Goal: Information Seeking & Learning: Learn about a topic

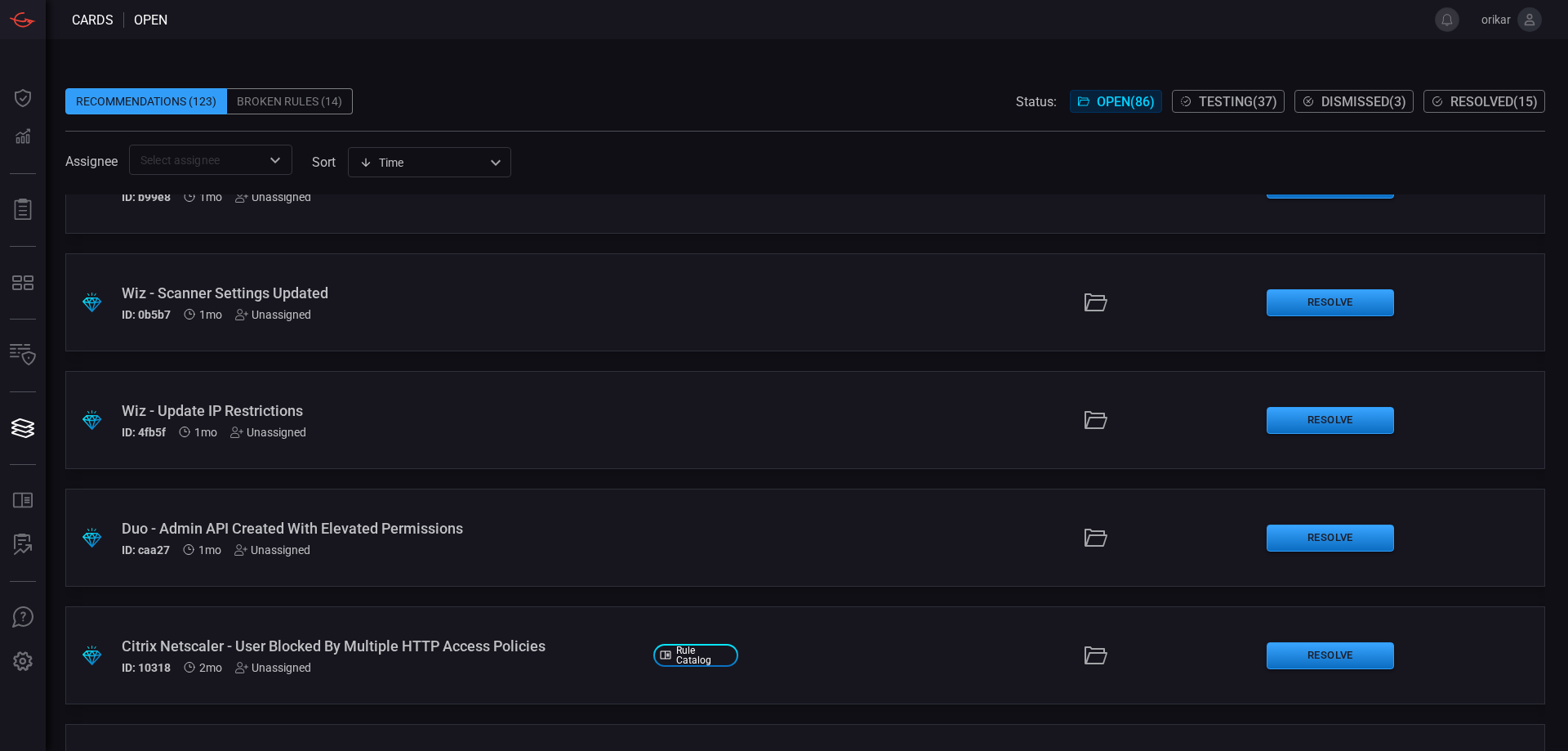
scroll to position [1552, 0]
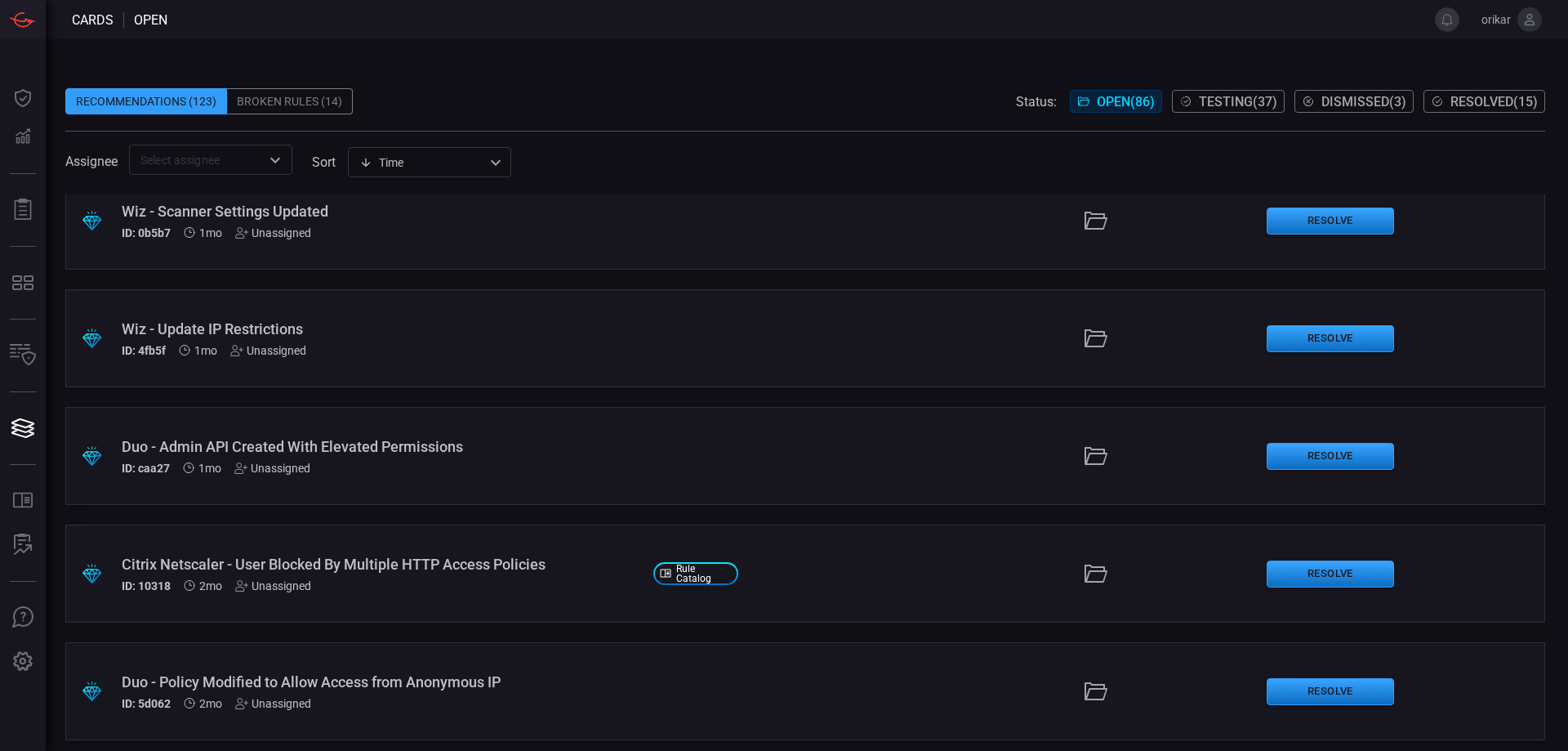
click at [702, 446] on div ".suggested_cards_icon{fill:url(#suggested_cards_icon);} Duo - Admin API Created…" at bounding box center [805, 455] width 1480 height 98
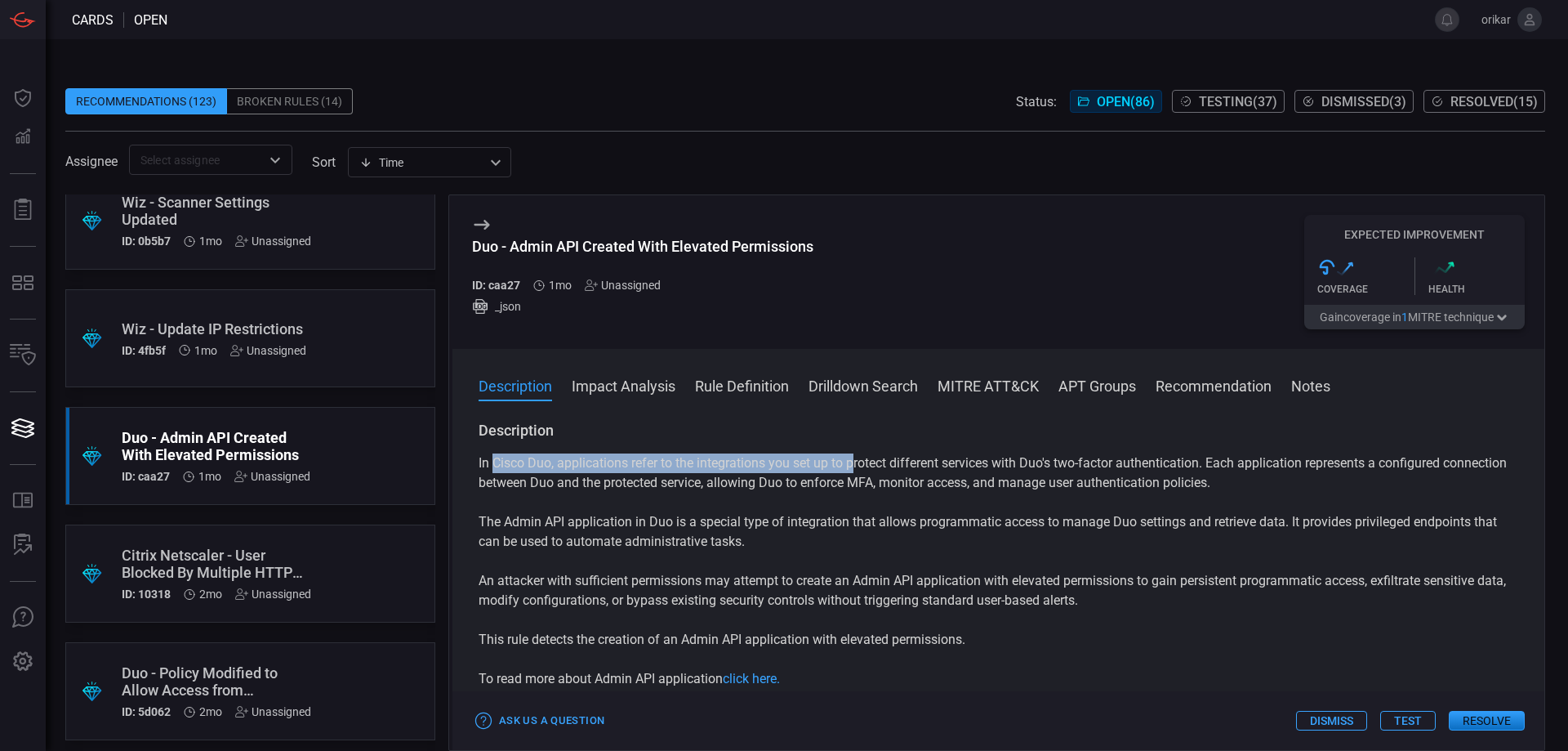
drag, startPoint x: 493, startPoint y: 466, endPoint x: 855, endPoint y: 470, distance: 362.0
click at [855, 470] on p "In Cisco Duo, applications refer to the integrations you set up to protect diff…" at bounding box center [998, 473] width 1040 height 39
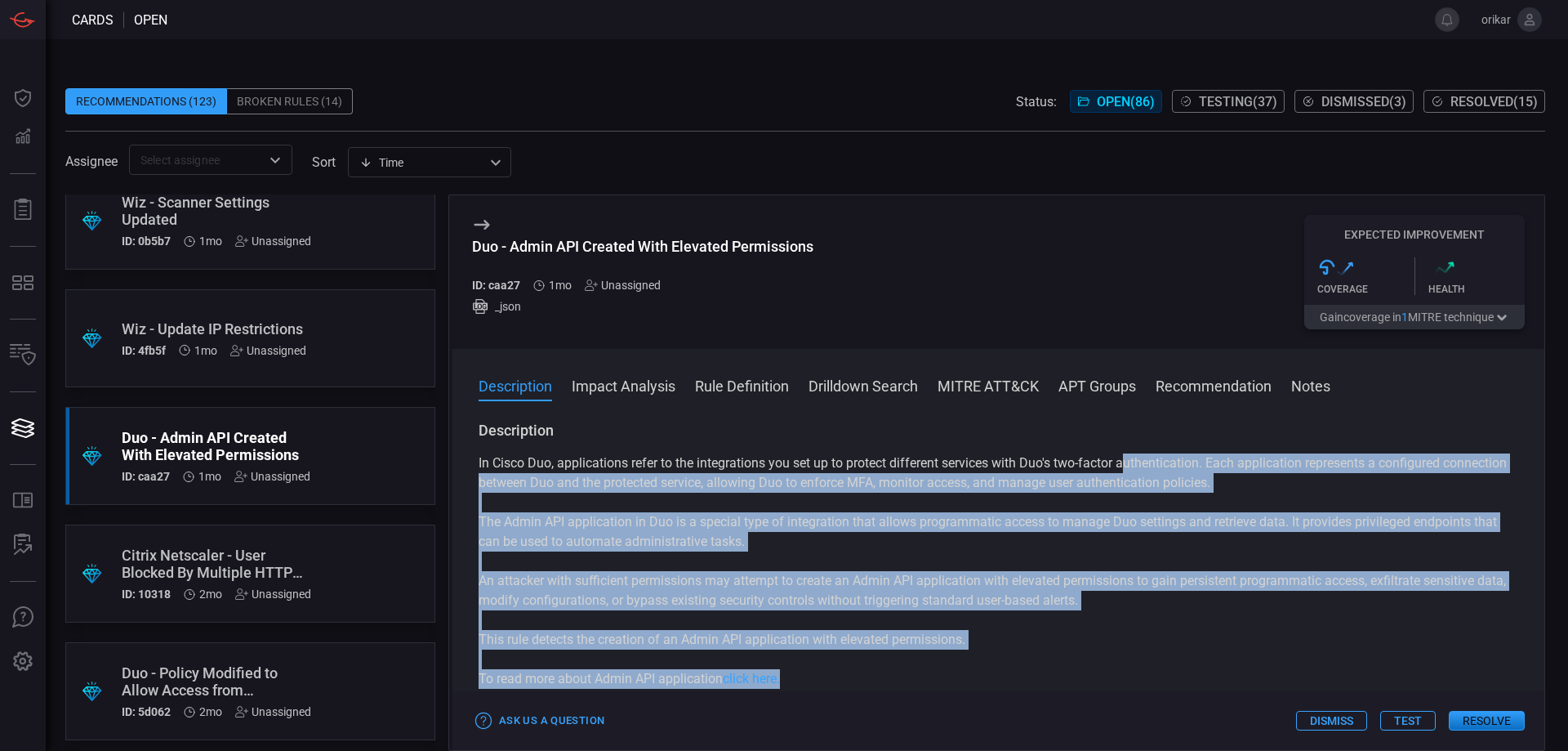
drag, startPoint x: 1131, startPoint y: 469, endPoint x: 814, endPoint y: 685, distance: 383.6
click at [820, 687] on div "In Cisco Duo, applications refer to the integrations you set up to protect diff…" at bounding box center [998, 571] width 1040 height 235
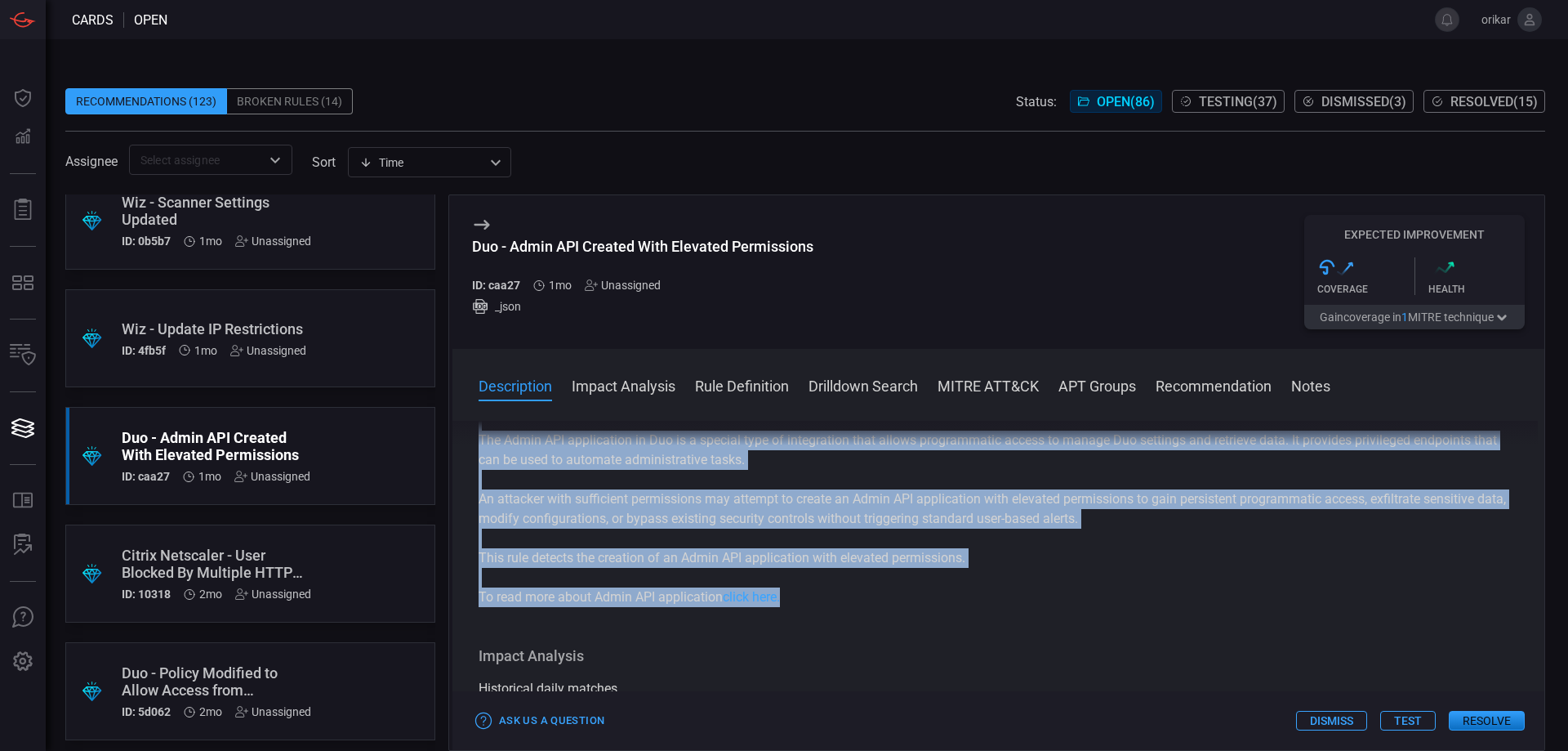
click at [747, 388] on button "Rule Definition" at bounding box center [742, 385] width 94 height 20
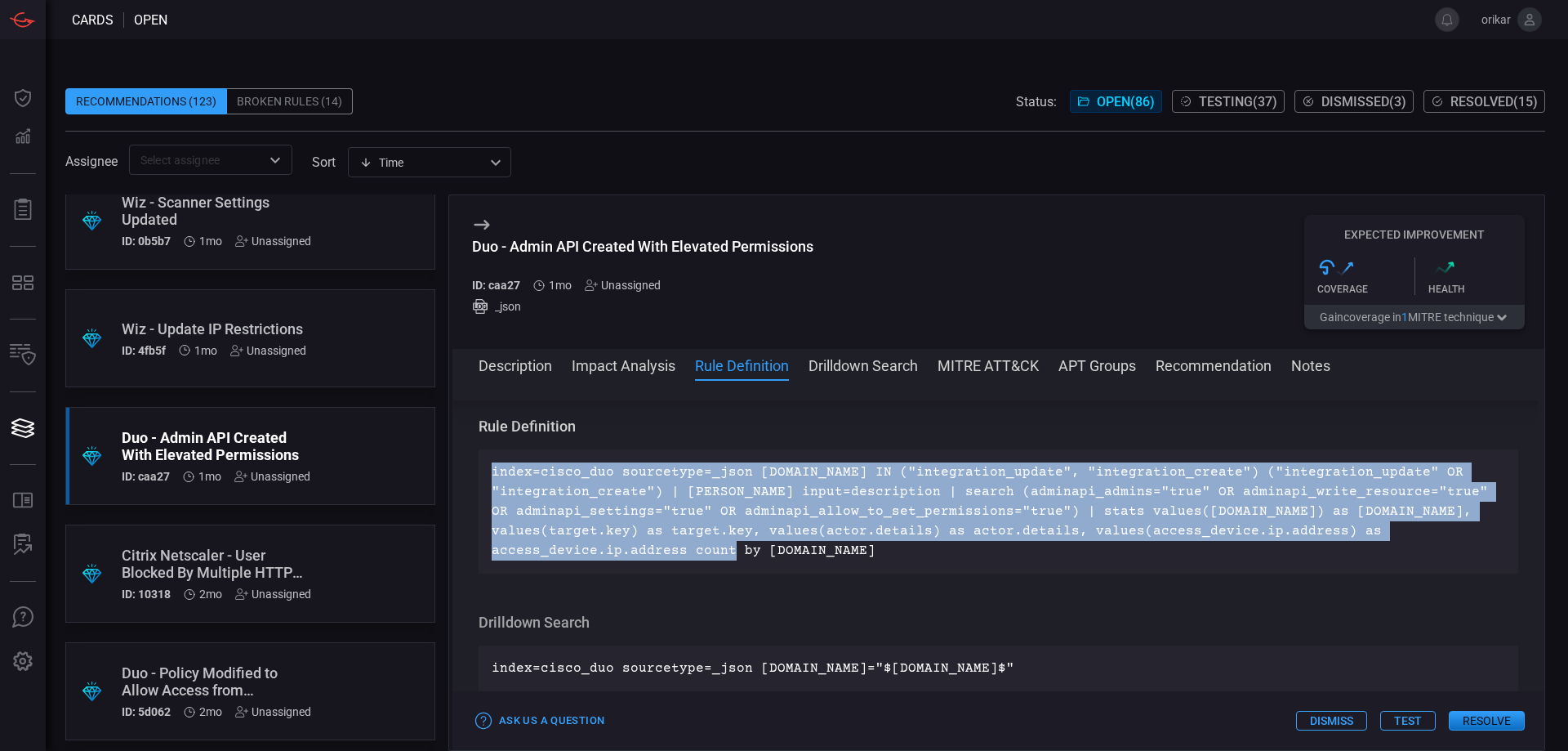
drag, startPoint x: 837, startPoint y: 544, endPoint x: 492, endPoint y: 471, distance: 352.6
click at [492, 471] on p "index=cisco_duo sourcetype=_json [DOMAIN_NAME] IN ("integration_update", "integ…" at bounding box center [998, 511] width 1014 height 98
copy p "index=cisco_duo sourcetype=_json [DOMAIN_NAME] IN ("integration_update", "integ…"
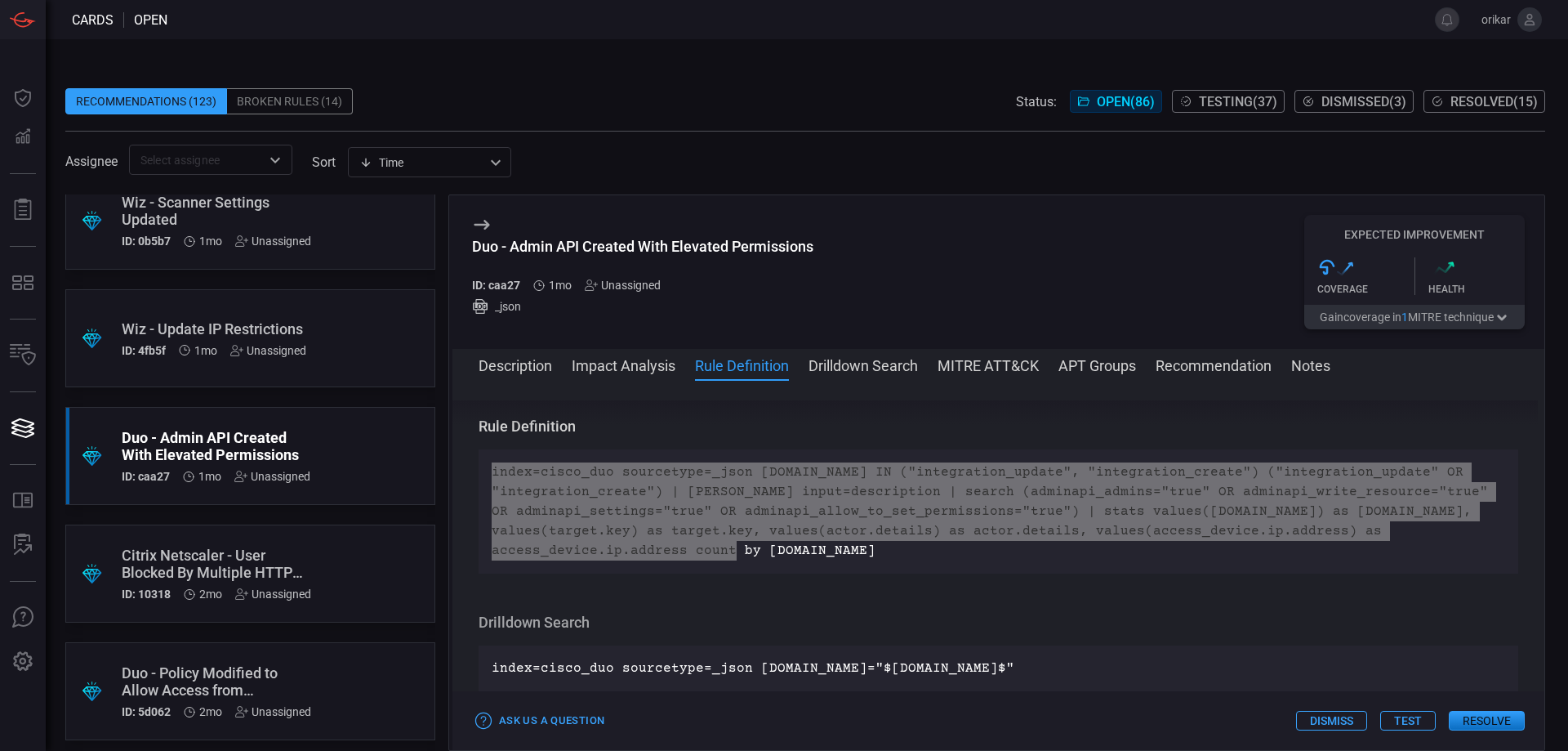
scroll to position [1633, 0]
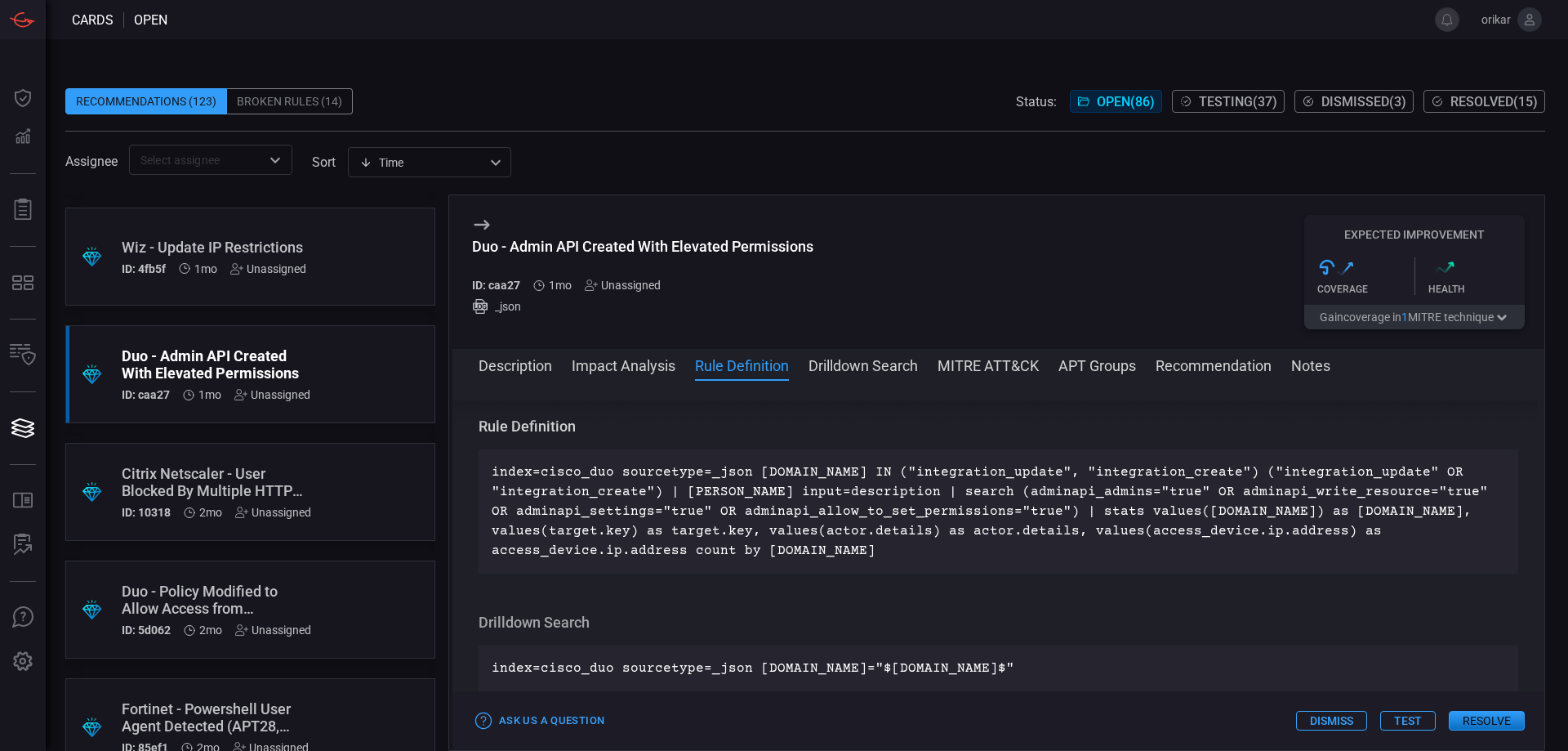
click at [313, 491] on div ".suggested_cards_icon{fill:url(#suggested_cards_icon);} Citrix Netscaler - User…" at bounding box center [250, 492] width 370 height 98
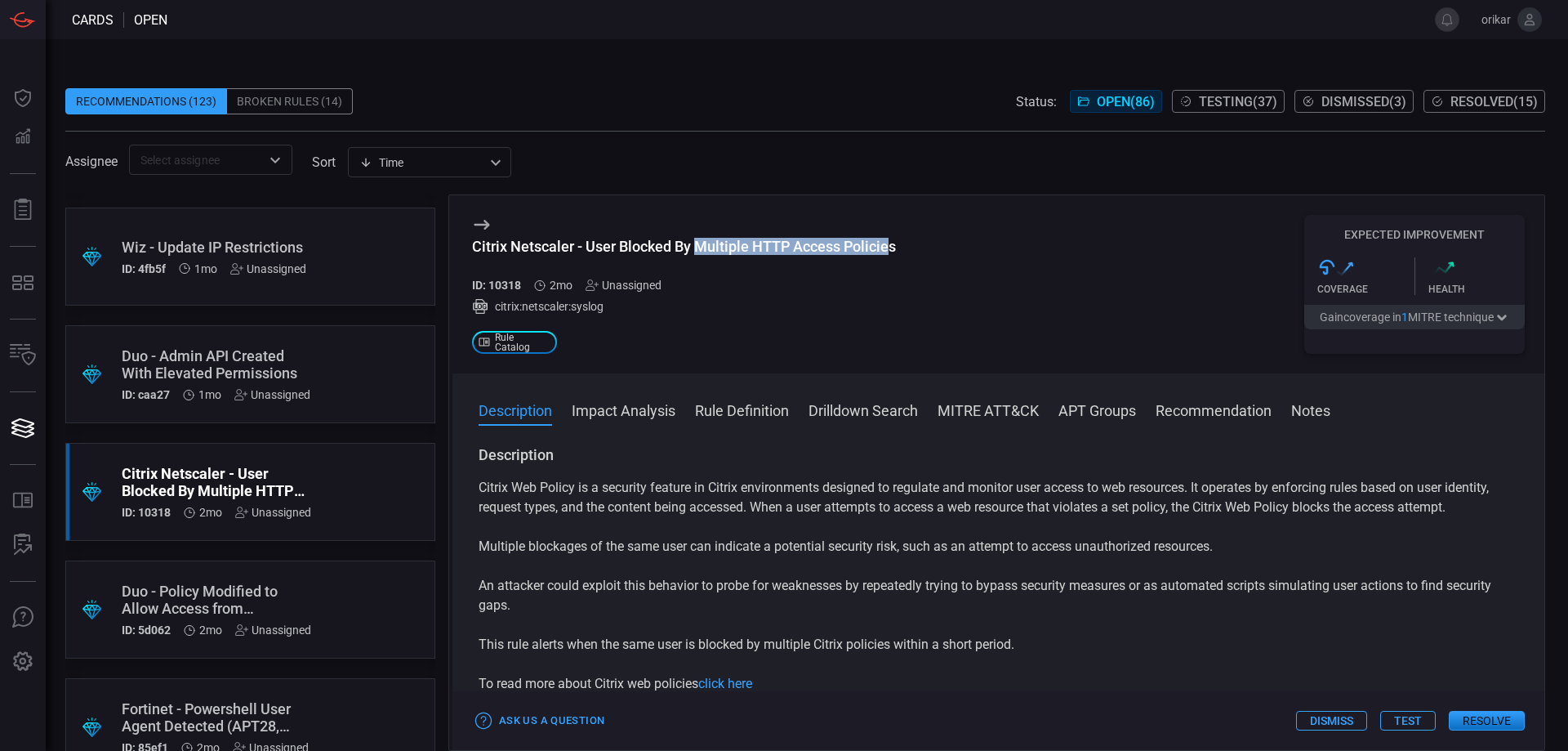
drag, startPoint x: 700, startPoint y: 250, endPoint x: 895, endPoint y: 255, distance: 195.1
click at [895, 255] on div "Citrix Netscaler - User Blocked By Multiple HTTP Access Policies" at bounding box center [684, 246] width 424 height 17
click at [850, 259] on h3 "Citrix Netscaler - User Blocked By Multiple HTTP Access Policies" at bounding box center [684, 254] width 424 height 34
drag, startPoint x: 476, startPoint y: 486, endPoint x: 659, endPoint y: 473, distance: 183.5
click at [660, 525] on div "Description Citrix Web Policy is a security feature in Citrix environments desi…" at bounding box center [998, 595] width 1092 height 299
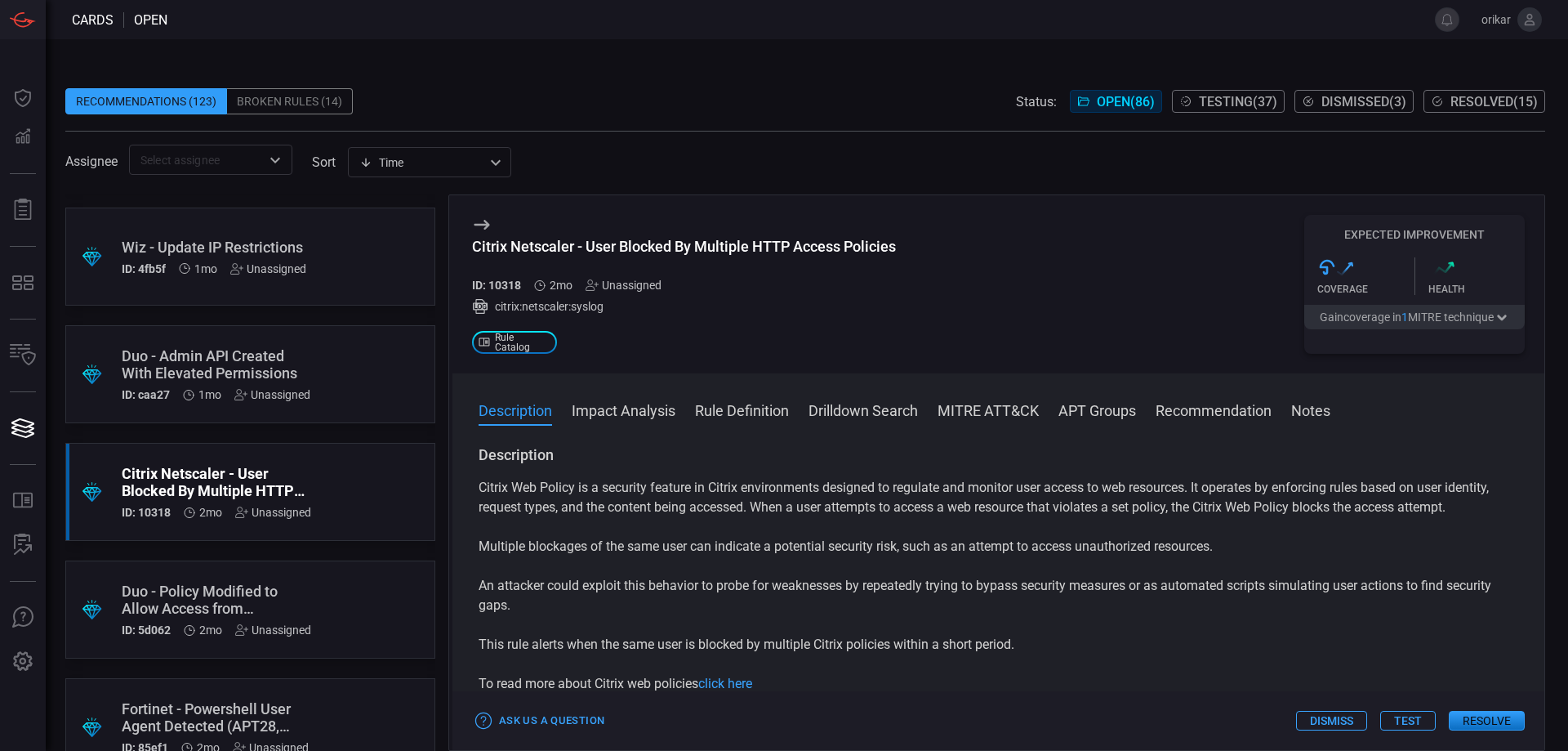
click at [643, 415] on button "Impact Analysis" at bounding box center [623, 409] width 104 height 20
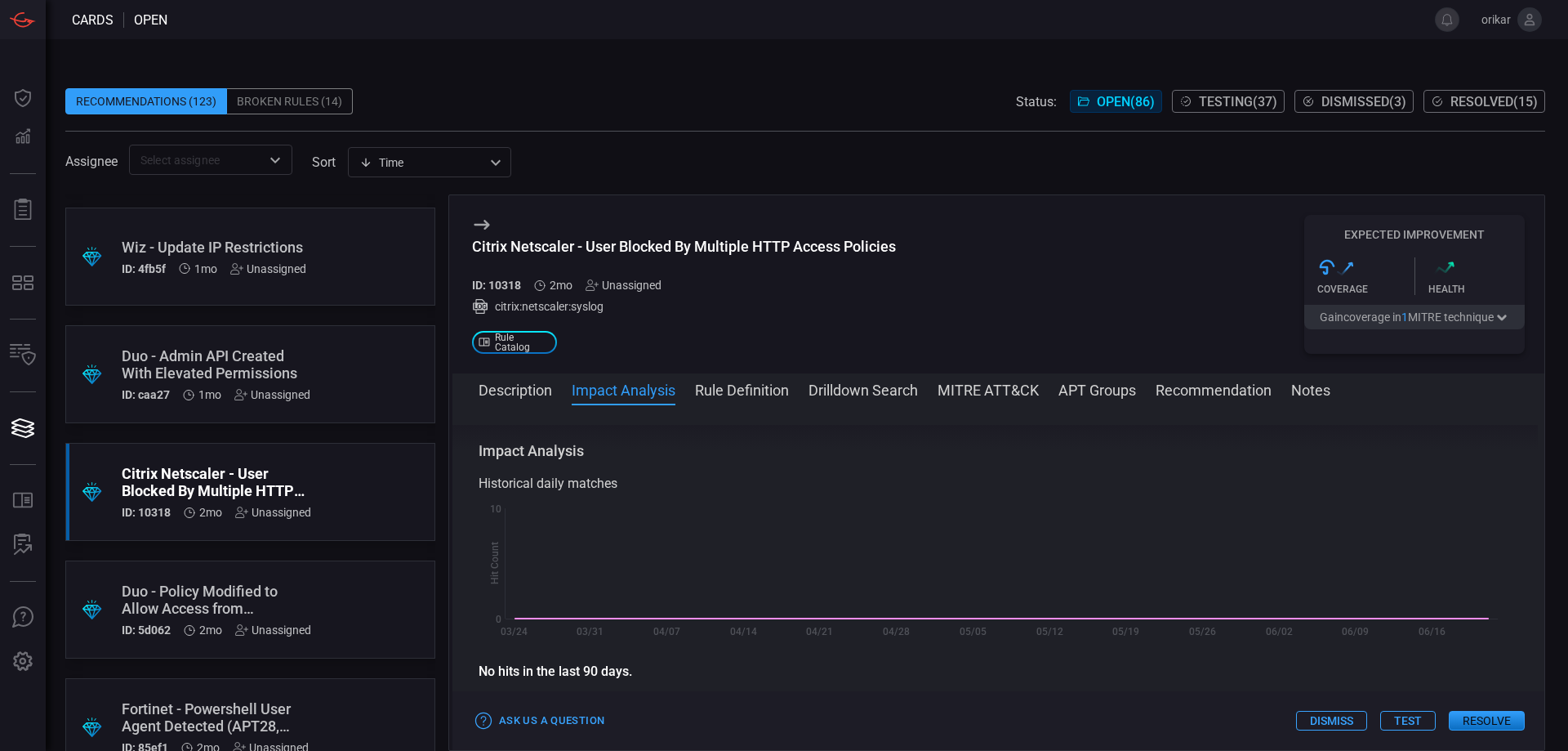
click at [758, 387] on button "Rule Definition" at bounding box center [742, 389] width 94 height 20
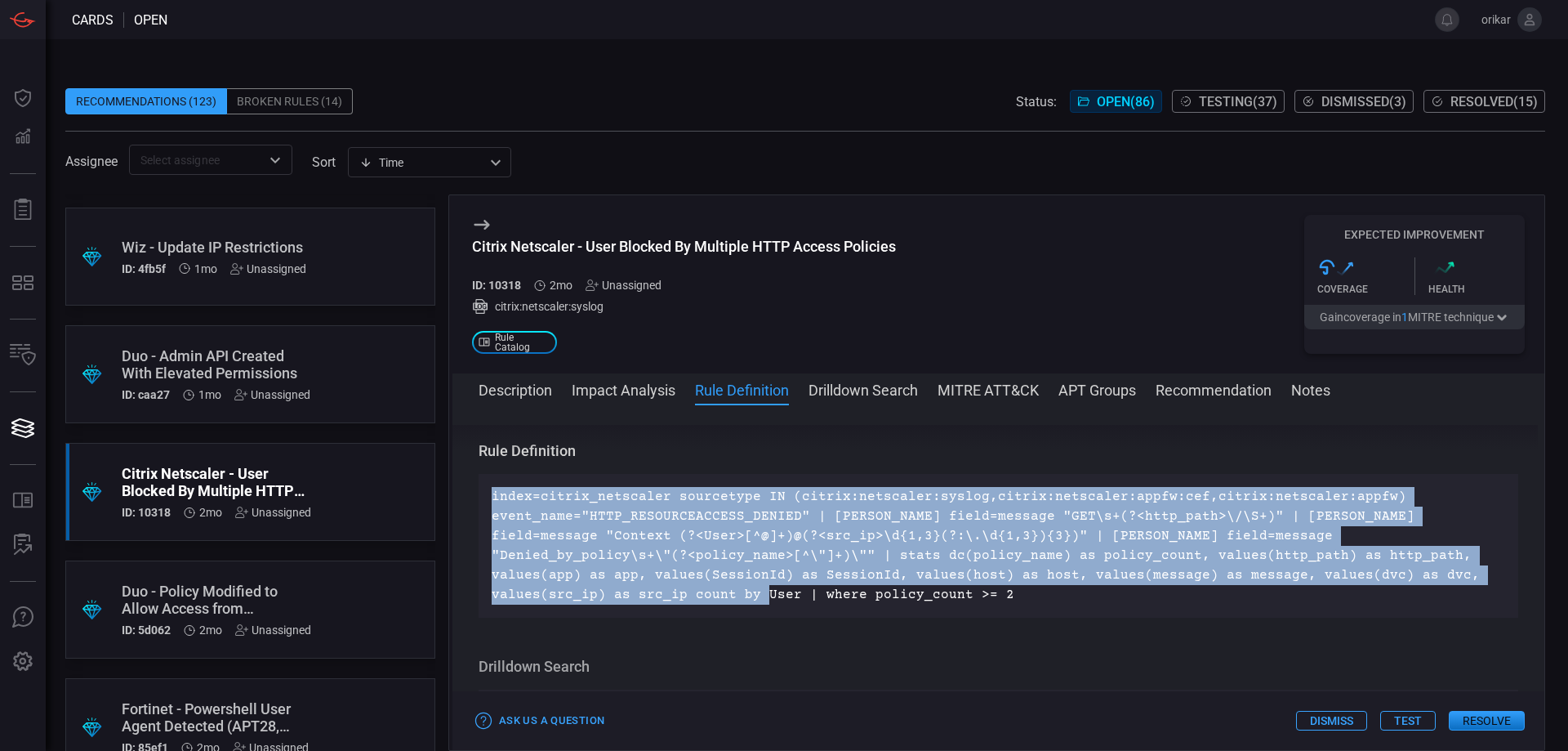
drag, startPoint x: 629, startPoint y: 601, endPoint x: 469, endPoint y: 484, distance: 198.2
click at [469, 484] on div "Description Citrix Web Policy is a security feature in Citrix environments desi…" at bounding box center [998, 574] width 1092 height 299
copy p "index=citrix_netscaler sourcetype IN (citrix:netscaler:syslog,citrix:netscaler:…"
click at [735, 506] on p "index=citrix_netscaler sourcetype IN (citrix:netscaler:syslog,citrix:netscaler:…" at bounding box center [998, 545] width 1014 height 117
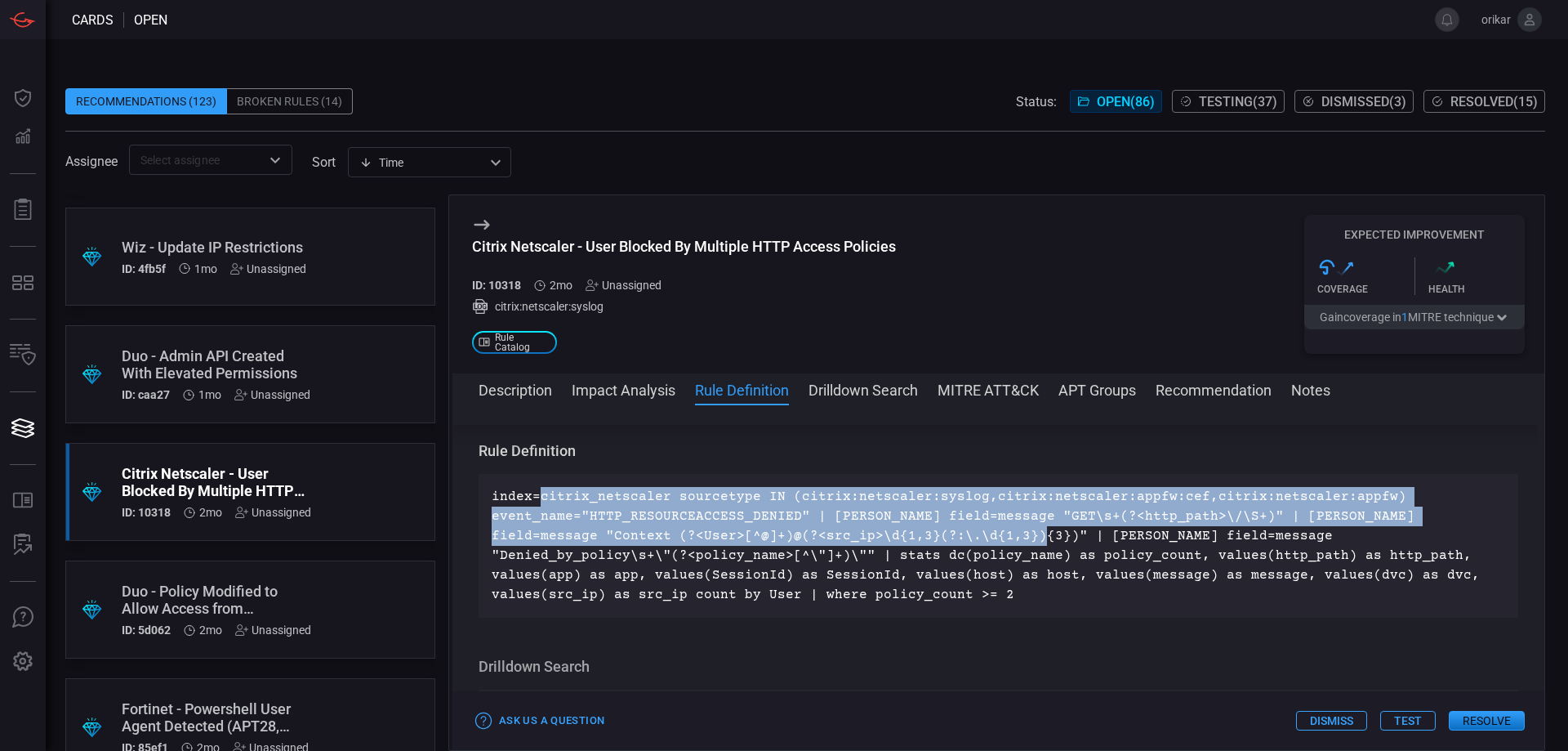
drag, startPoint x: 539, startPoint y: 500, endPoint x: 935, endPoint y: 539, distance: 397.9
click at [935, 539] on p "index=citrix_netscaler sourcetype IN (citrix:netscaler:syslog,citrix:netscaler:…" at bounding box center [998, 545] width 1014 height 117
click at [855, 528] on p "index=citrix_netscaler sourcetype IN (citrix:netscaler:syslog,citrix:netscaler:…" at bounding box center [998, 545] width 1014 height 117
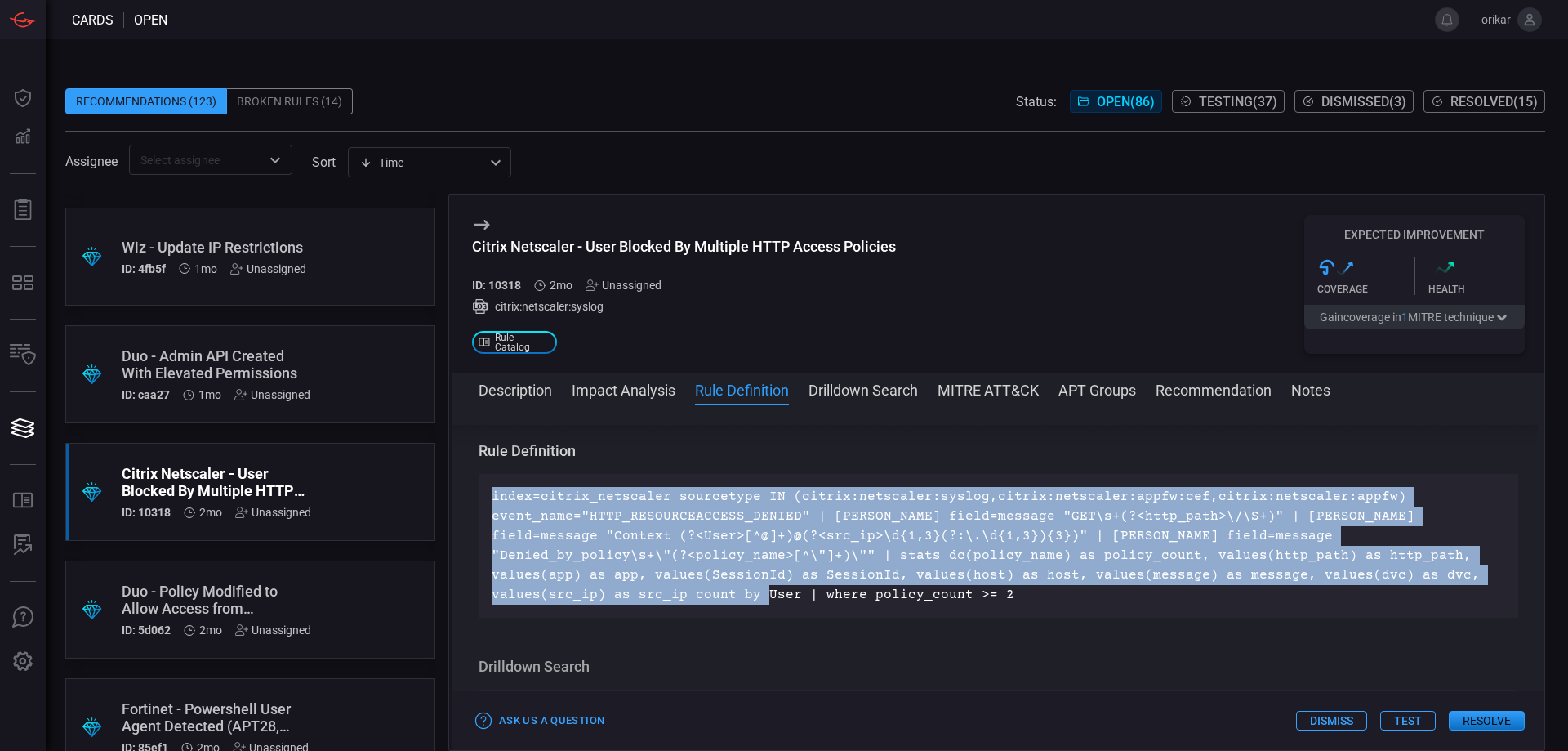
drag, startPoint x: 660, startPoint y: 601, endPoint x: 473, endPoint y: 497, distance: 214.0
click at [473, 497] on div "Description Citrix Web Policy is a security feature in Citrix environments desi…" at bounding box center [998, 574] width 1092 height 299
copy p "index=citrix_netscaler sourcetype IN (citrix:netscaler:syslog,citrix:netscaler:…"
click at [504, 526] on p "index=citrix_netscaler sourcetype IN (citrix:netscaler:syslog,citrix:netscaler:…" at bounding box center [998, 545] width 1014 height 117
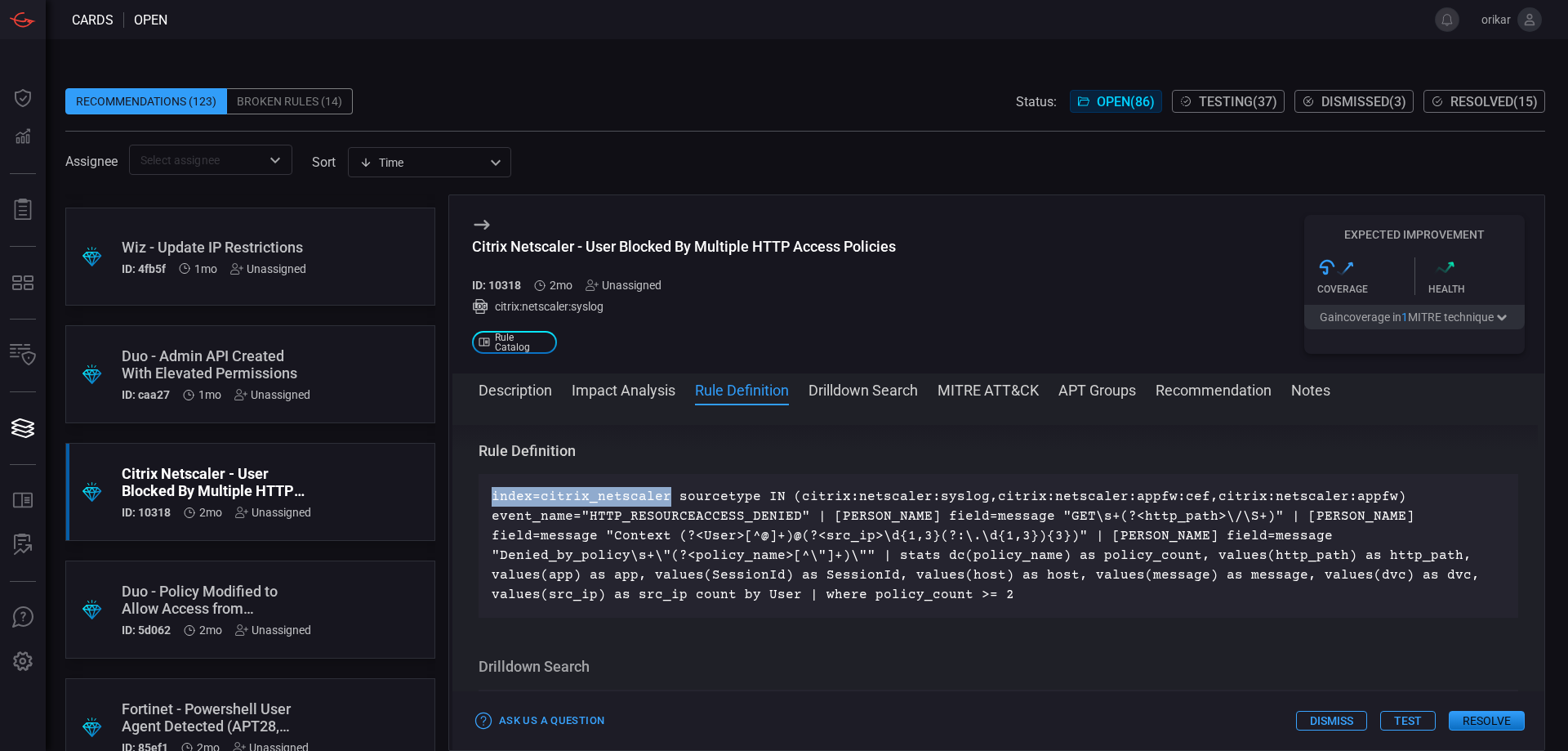
drag, startPoint x: 492, startPoint y: 503, endPoint x: 661, endPoint y: 505, distance: 169.0
click at [661, 505] on p "index=citrix_netscaler sourcetype IN (citrix:netscaler:syslog,citrix:netscaler:…" at bounding box center [998, 545] width 1014 height 117
click at [539, 390] on button "Description" at bounding box center [515, 389] width 73 height 20
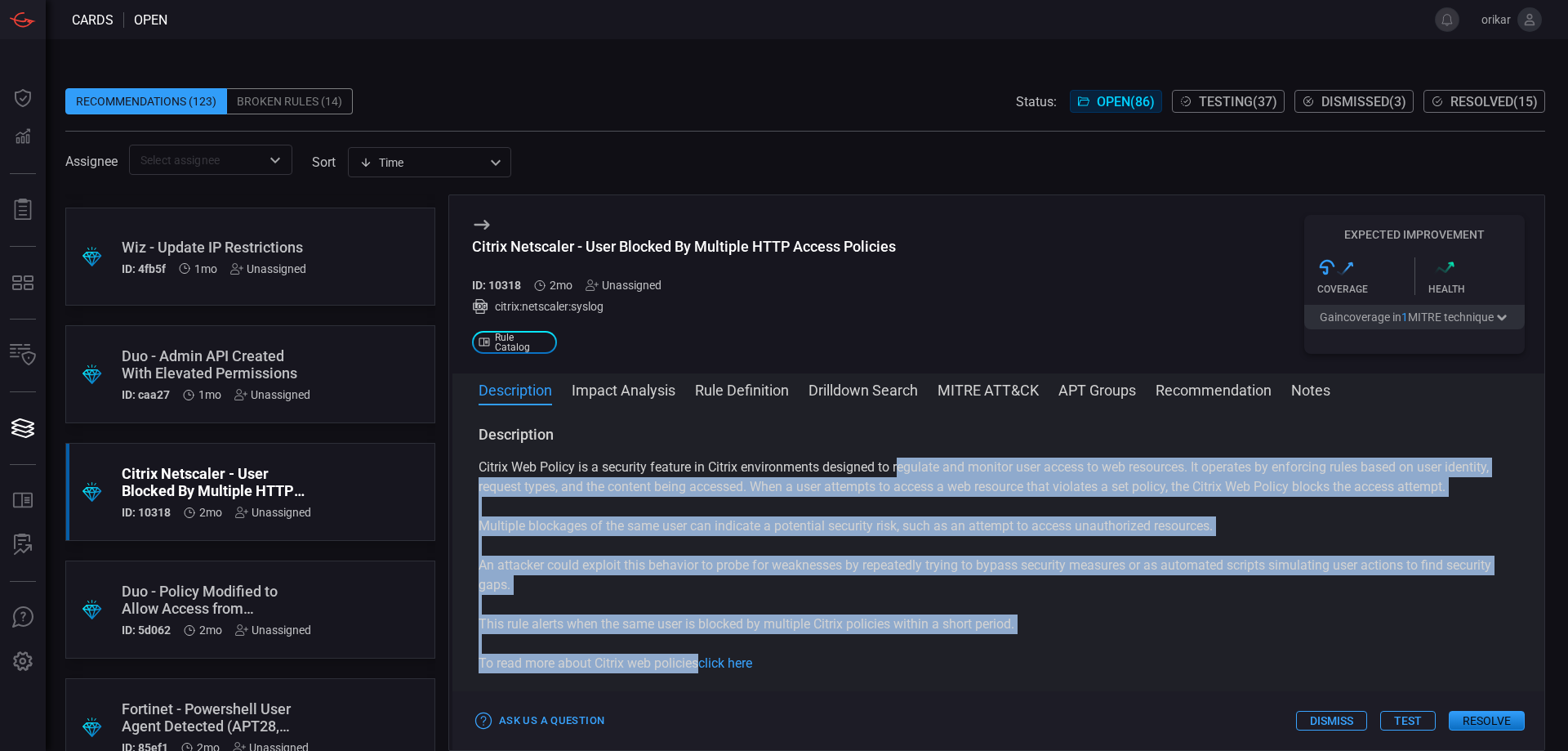
drag, startPoint x: 910, startPoint y: 466, endPoint x: 701, endPoint y: 660, distance: 285.2
click at [701, 660] on div "Citrix Web Policy is a security feature in Citrix environments designed to regu…" at bounding box center [998, 566] width 1040 height 216
click at [749, 388] on button "Rule Definition" at bounding box center [742, 389] width 94 height 20
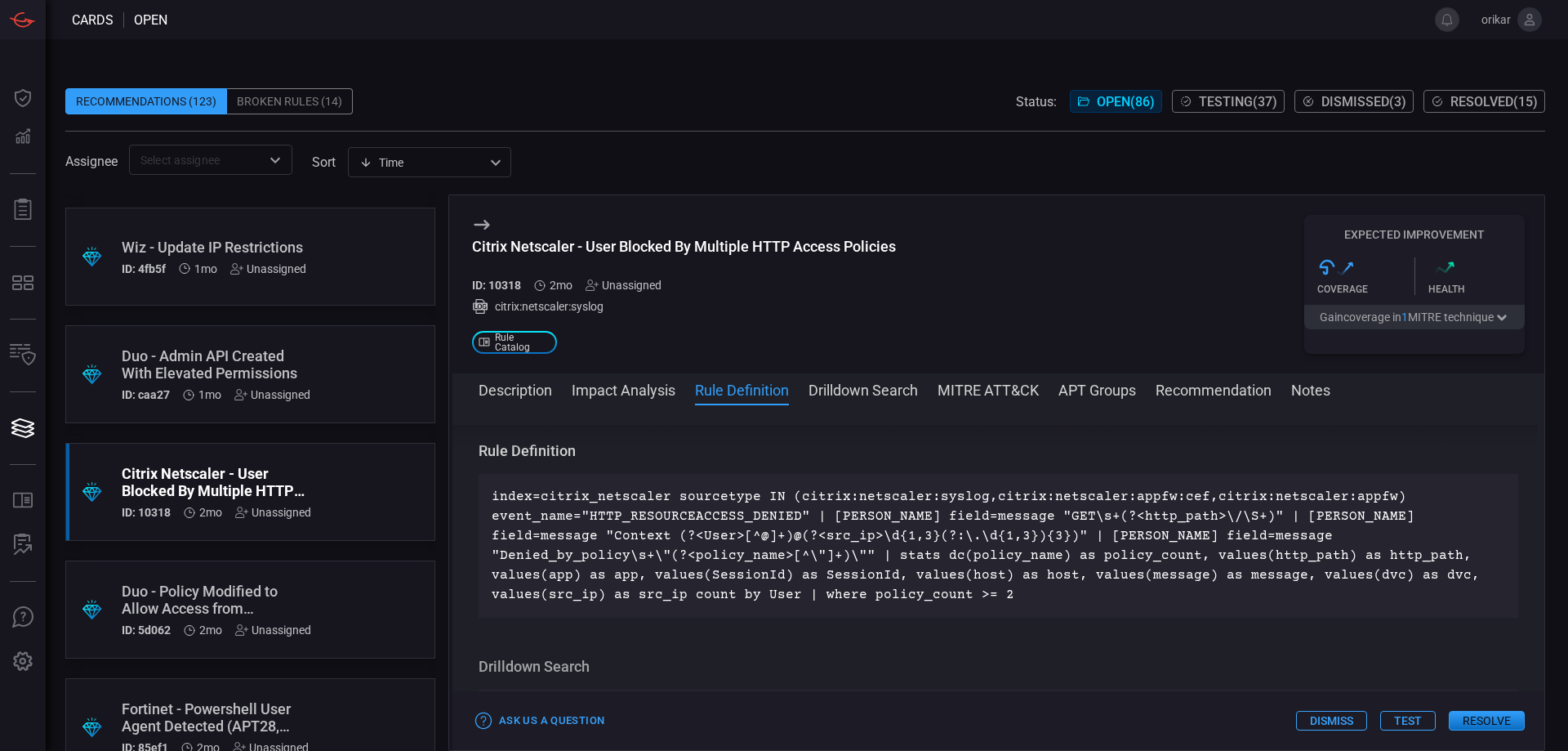
click at [873, 385] on button "Drilldown Search" at bounding box center [863, 389] width 110 height 20
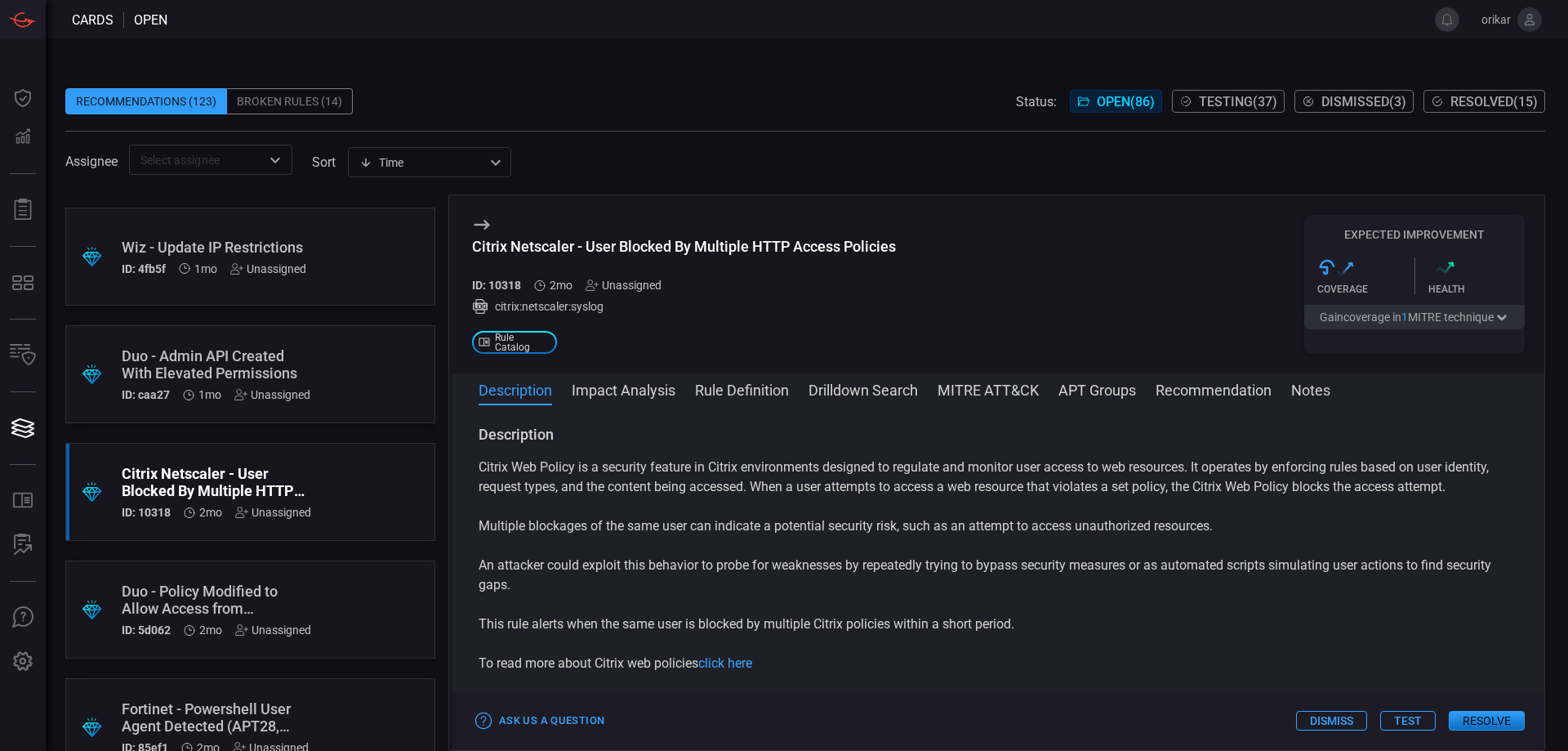
click at [488, 468] on p "Citrix Web Policy is a security feature in Citrix environments designed to regu…" at bounding box center [998, 477] width 1040 height 39
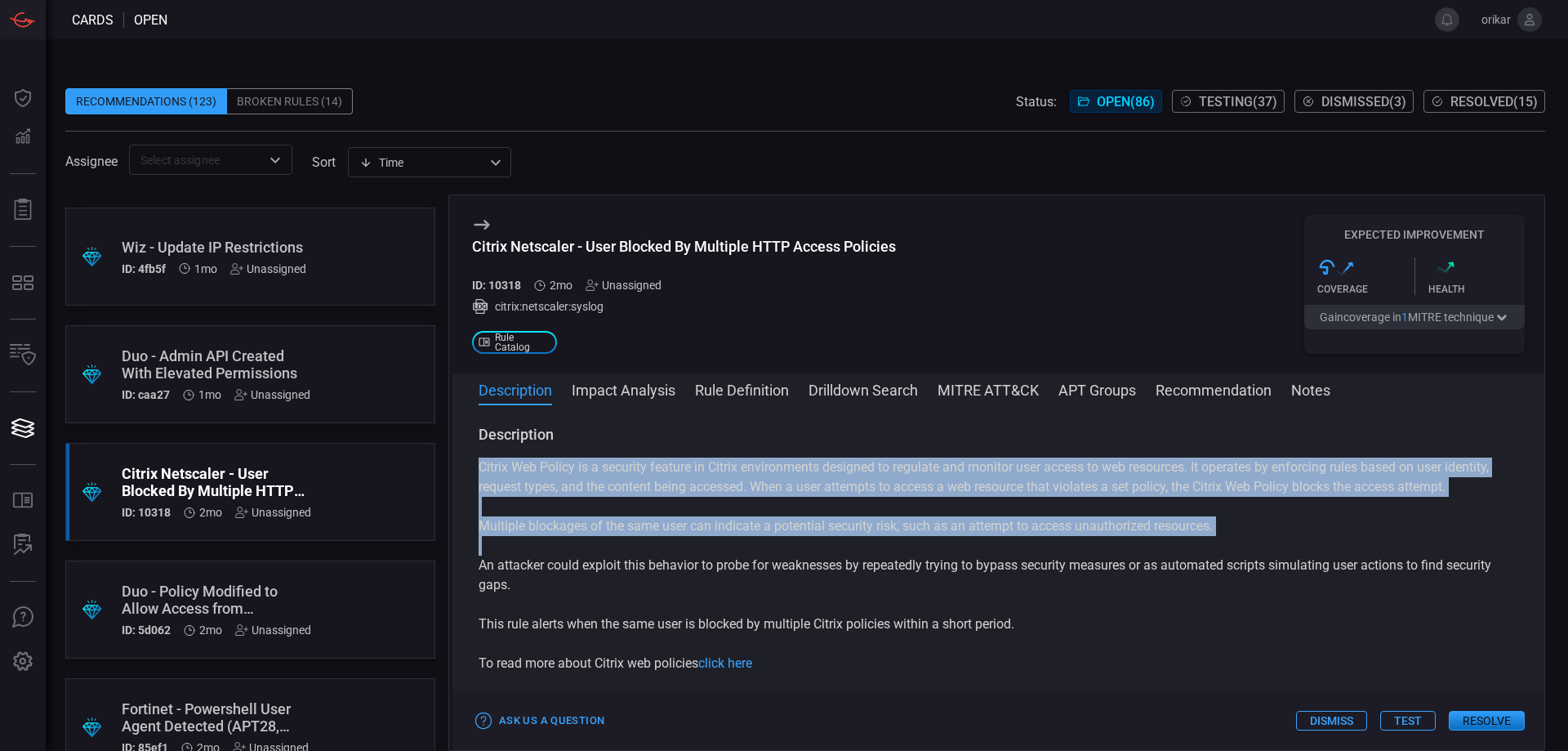
drag, startPoint x: 488, startPoint y: 468, endPoint x: 704, endPoint y: 546, distance: 229.7
click at [704, 546] on div "Citrix Web Policy is a security feature in Citrix environments designed to regu…" at bounding box center [998, 566] width 1040 height 216
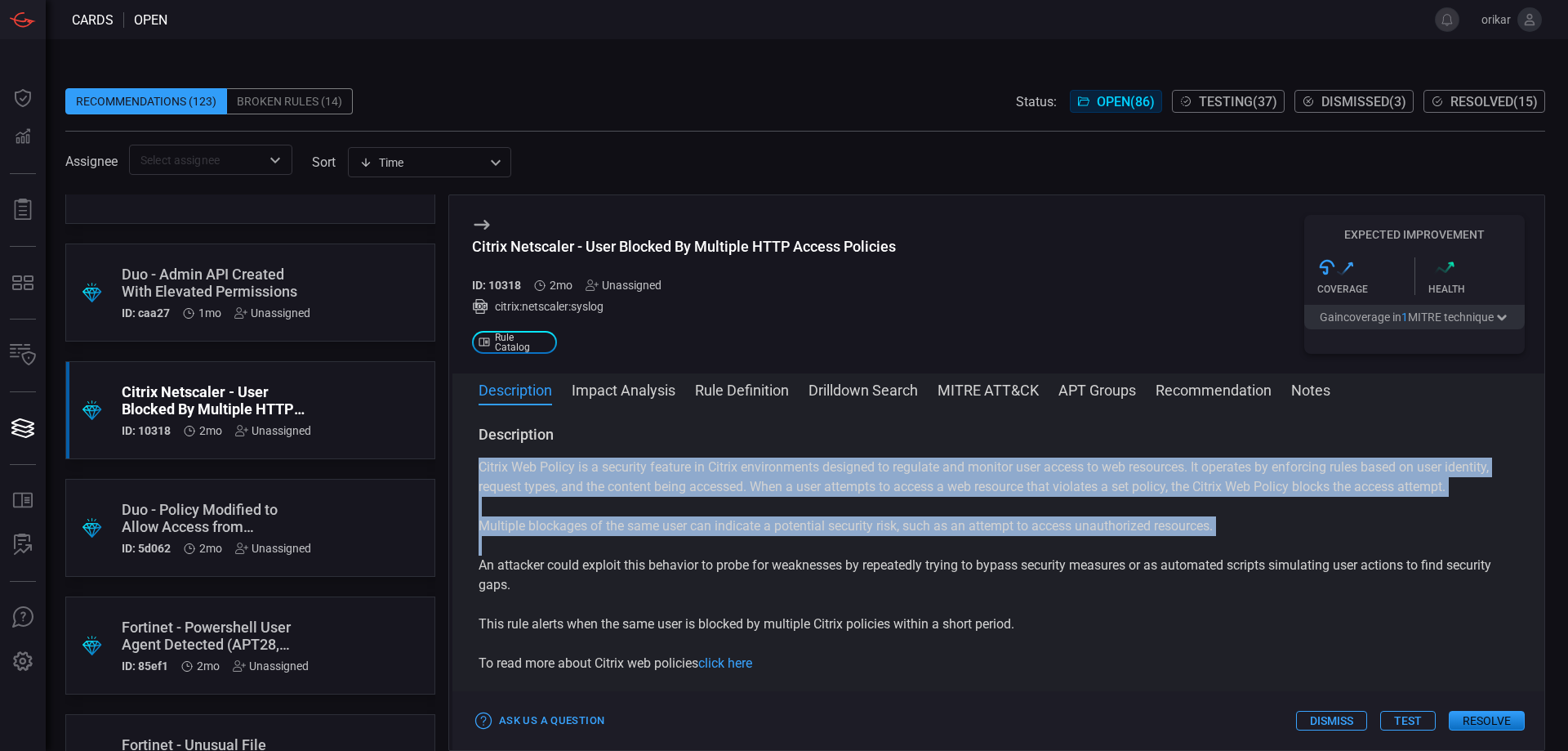
scroll to position [1797, 0]
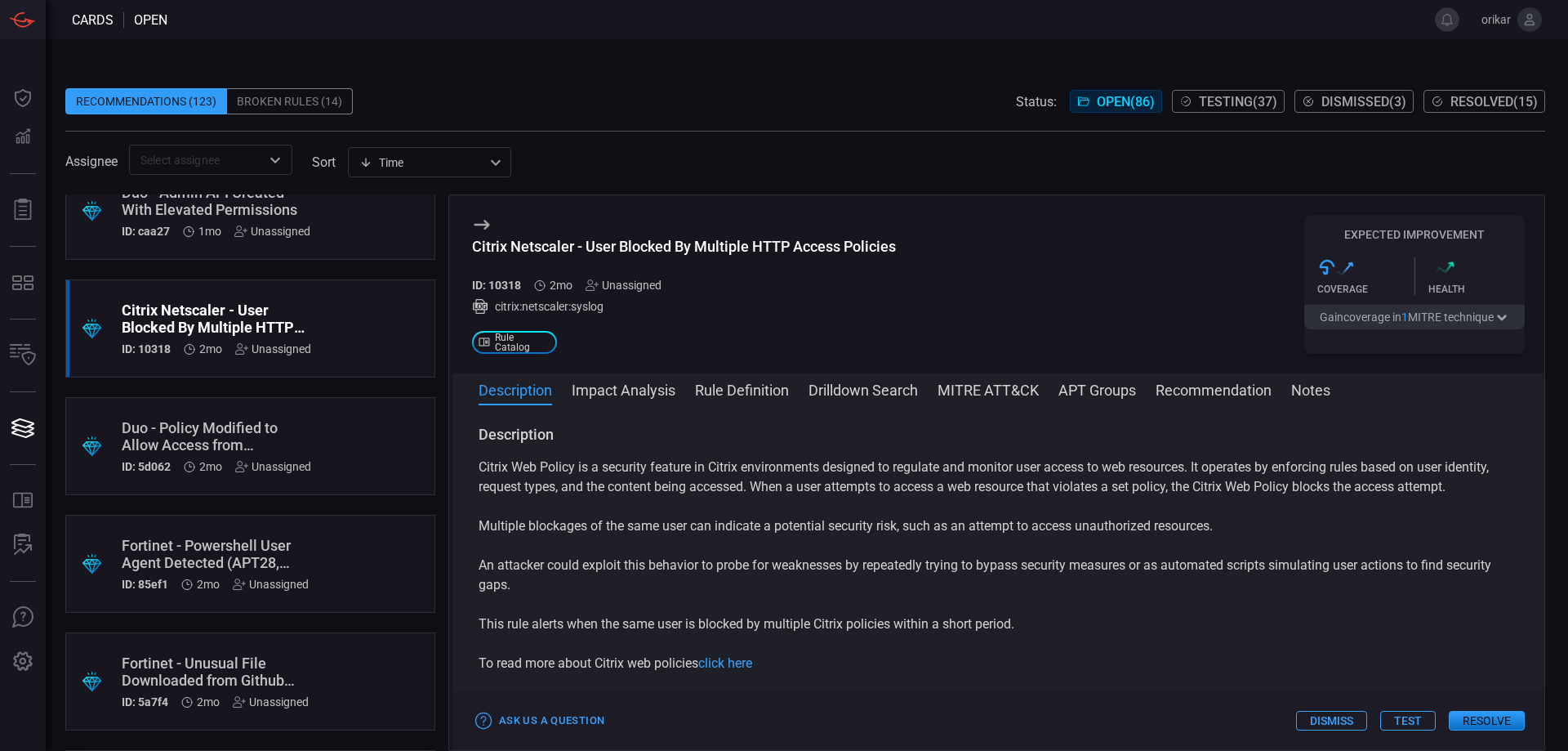
click at [243, 526] on div ".suggested_cards_icon{fill:url(#suggested_cards_icon);} Fortinet - Powershell U…" at bounding box center [250, 563] width 370 height 98
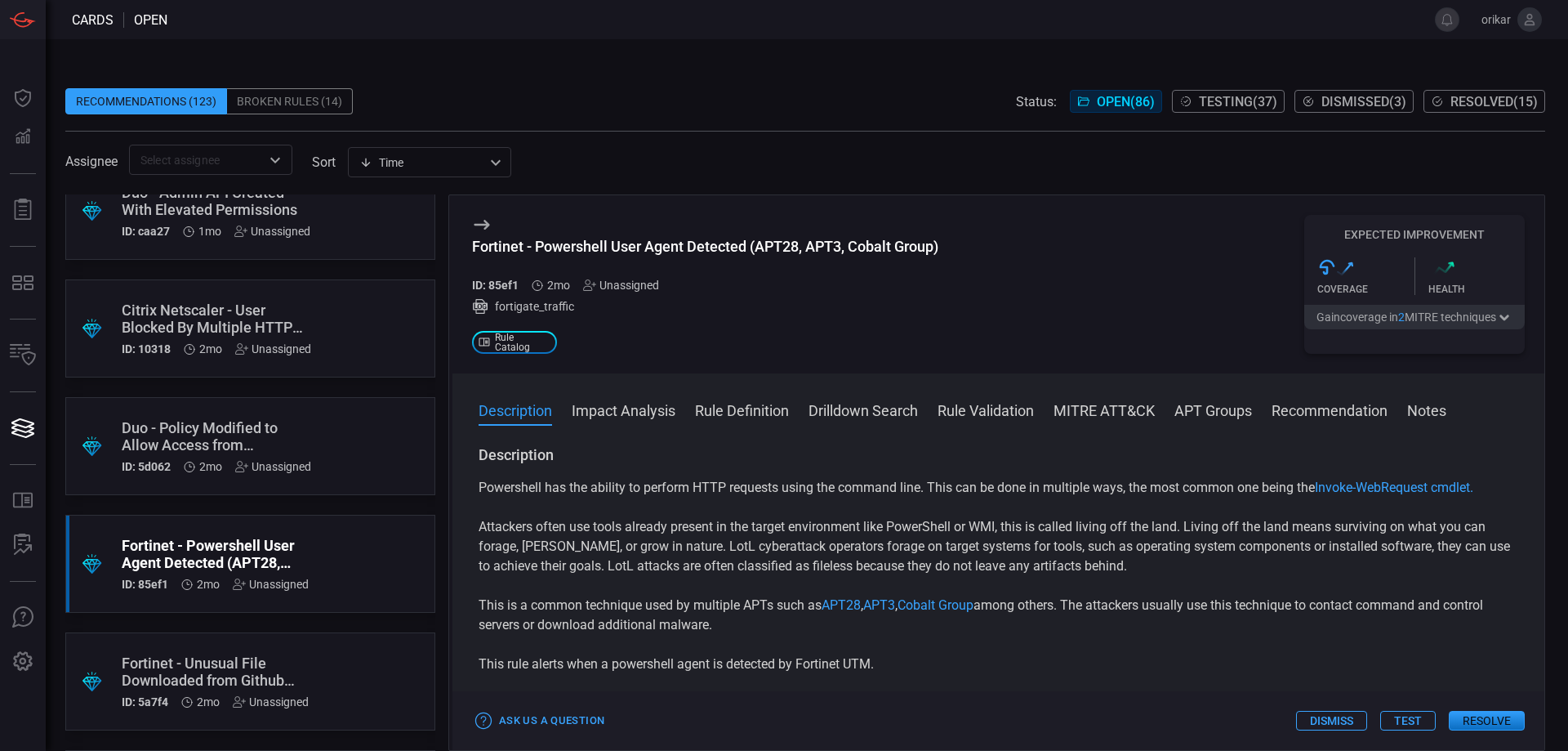
scroll to position [1879, 0]
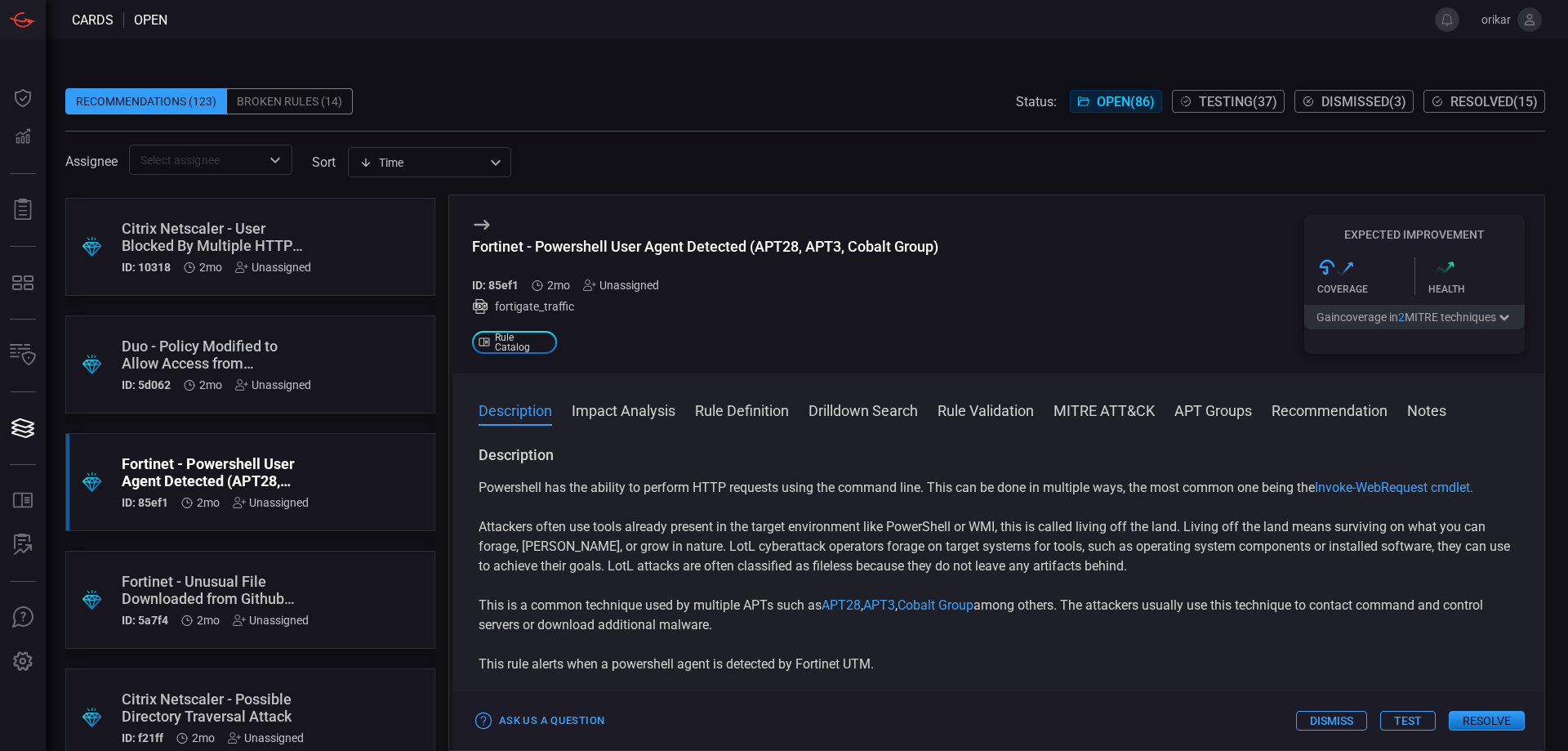
click at [244, 580] on div "Fortinet - Unusual File Downloaded from Github (UNC2165, APT 31, [PERSON_NAME])" at bounding box center [219, 589] width 195 height 34
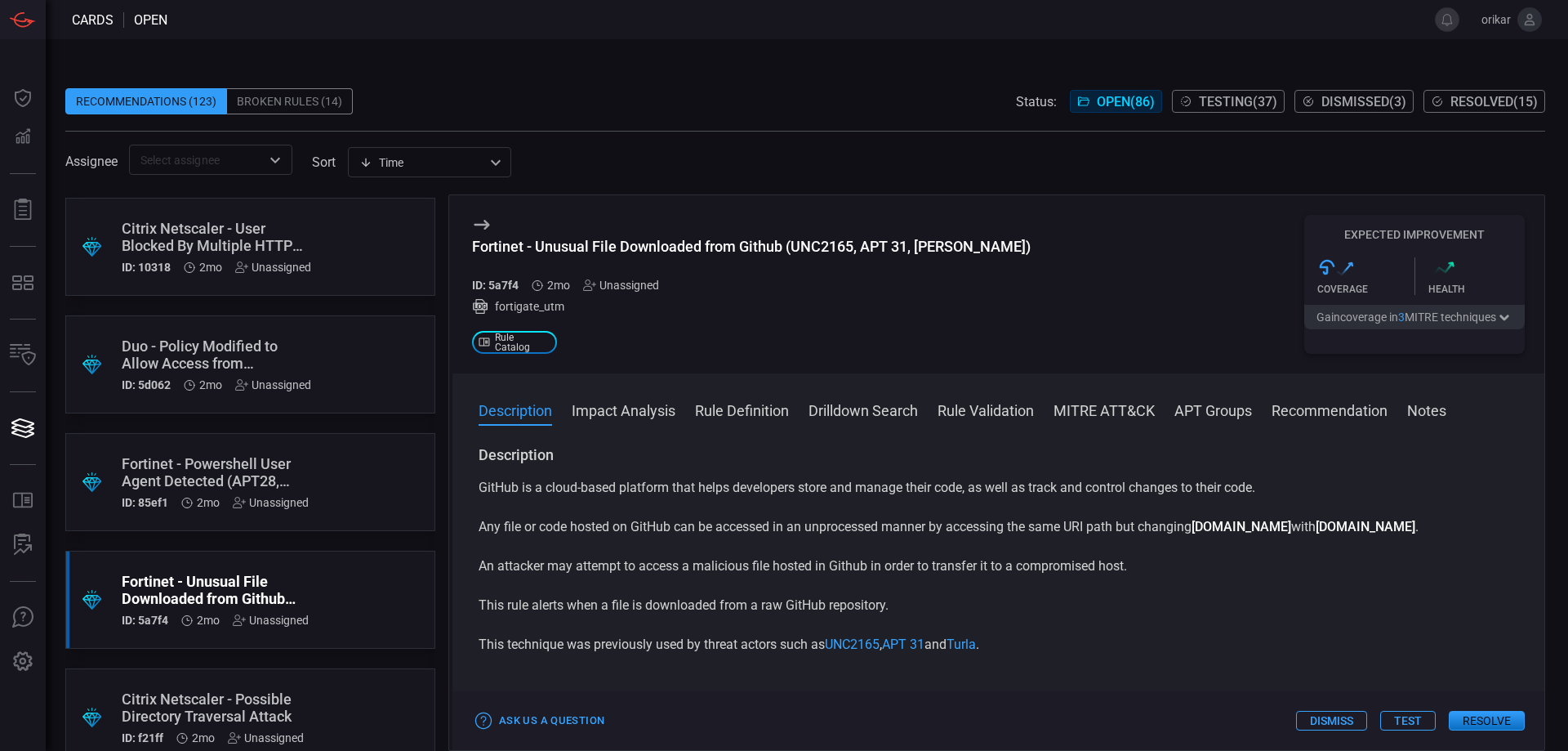
click at [711, 410] on button "Rule Definition" at bounding box center [742, 409] width 94 height 20
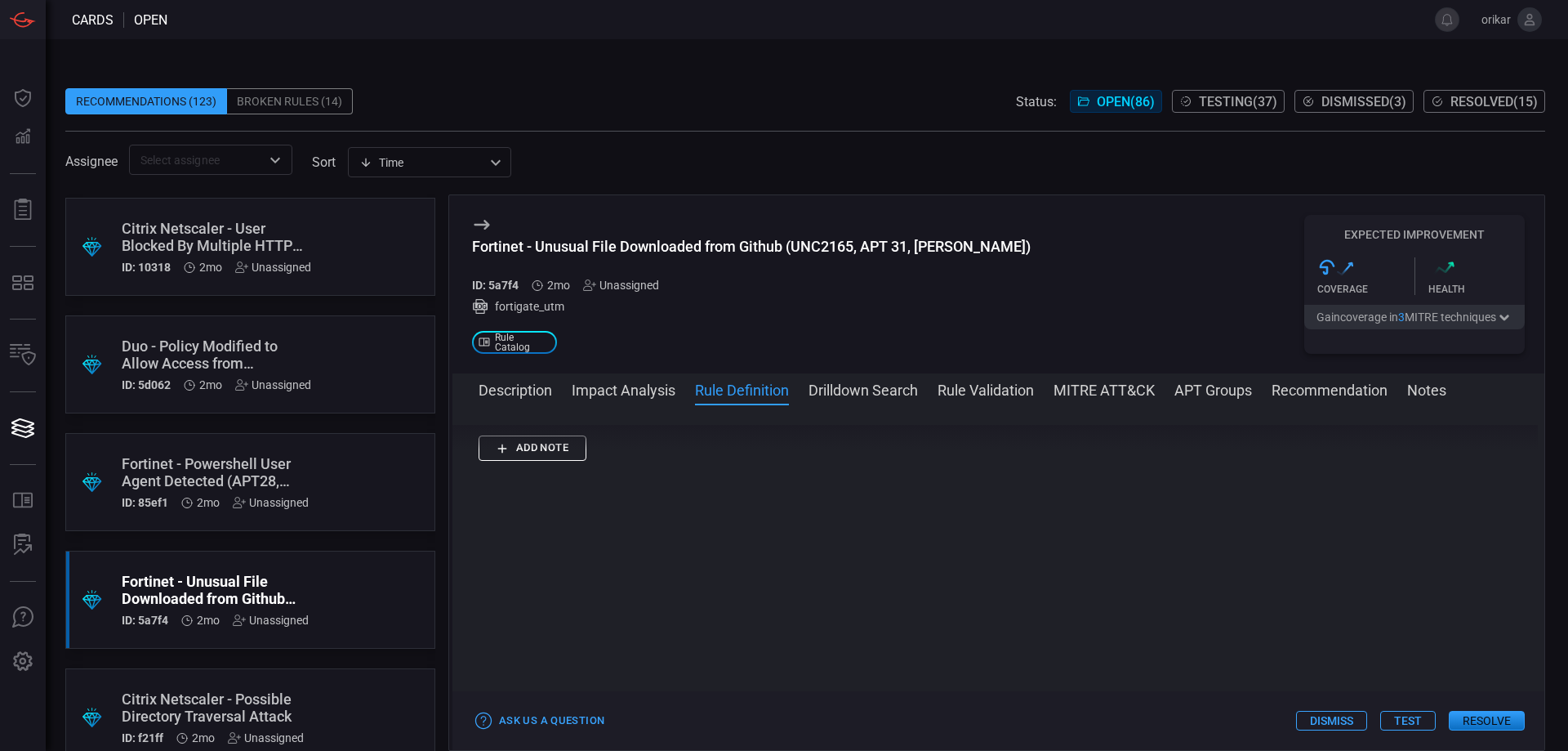
scroll to position [12775, 0]
drag, startPoint x: 992, startPoint y: 573, endPoint x: 488, endPoint y: 660, distance: 511.5
copy p "index IN (fortigate_firewall,fortigate_fw,fortigate_fortiproxy) sourcetype=fort…"
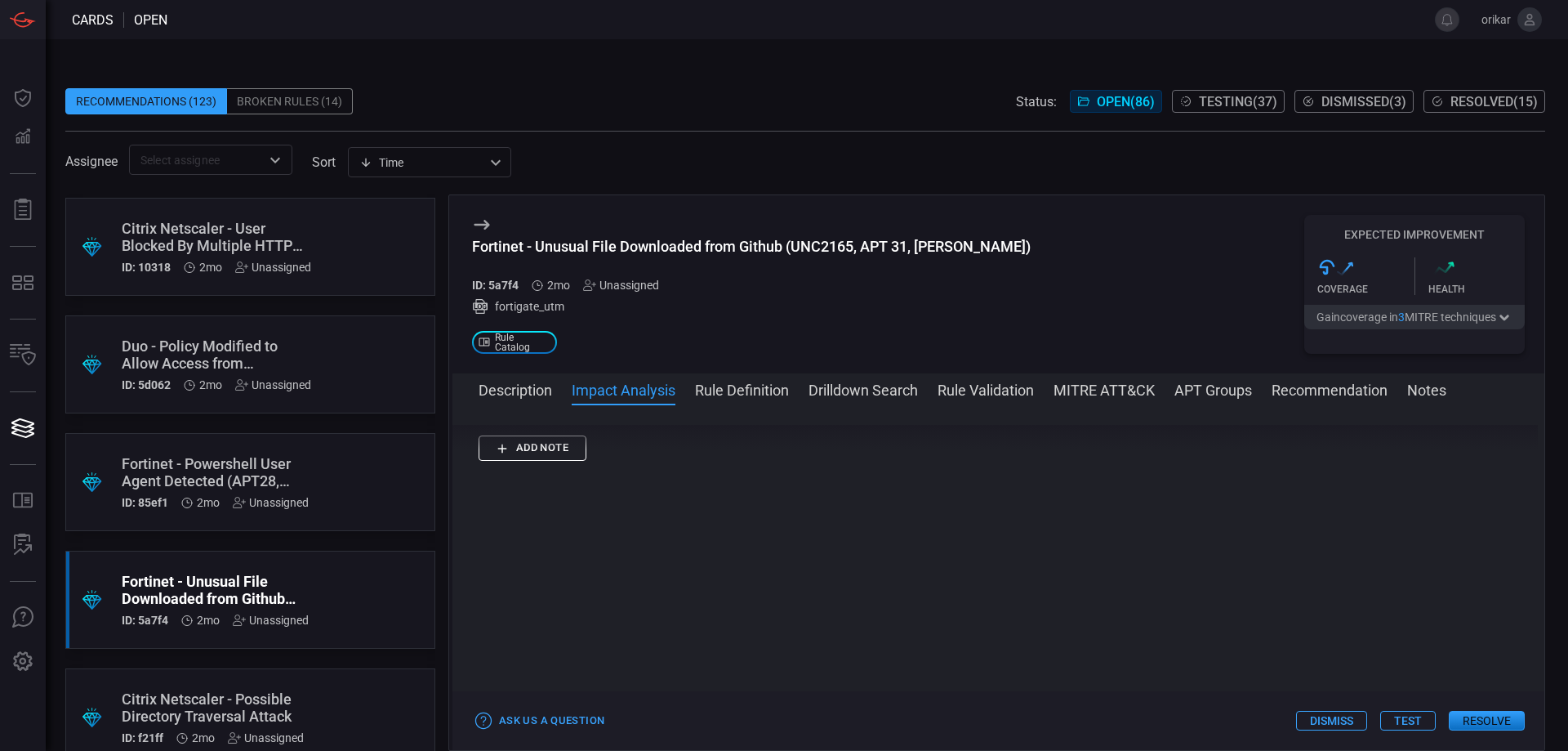
click at [516, 394] on button "Description" at bounding box center [515, 389] width 73 height 20
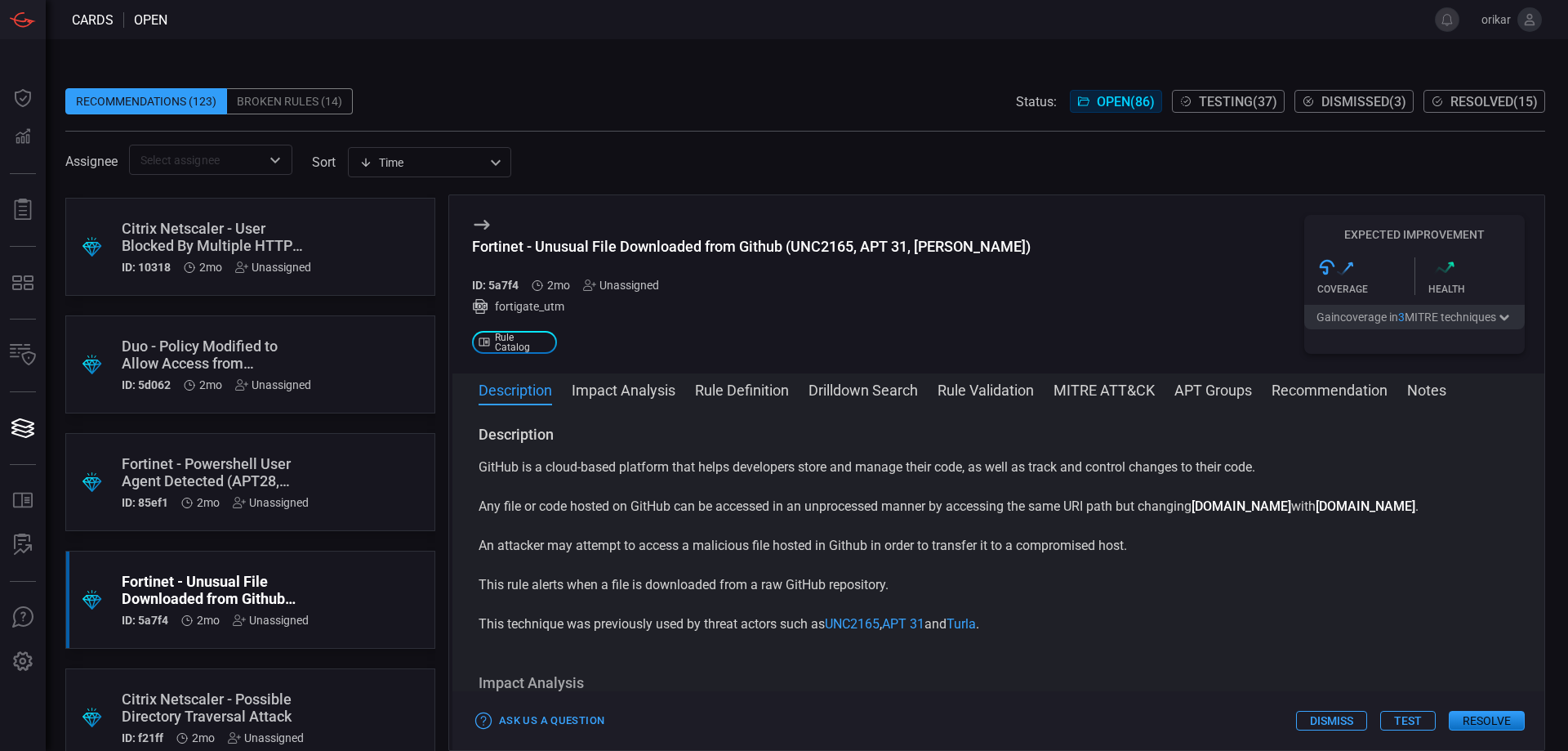
drag, startPoint x: 643, startPoint y: 632, endPoint x: 613, endPoint y: 632, distance: 30.0
click at [613, 632] on p "This technique was previously used by threat actors such as UNC2165 , APT 31 an…" at bounding box center [998, 624] width 1040 height 20
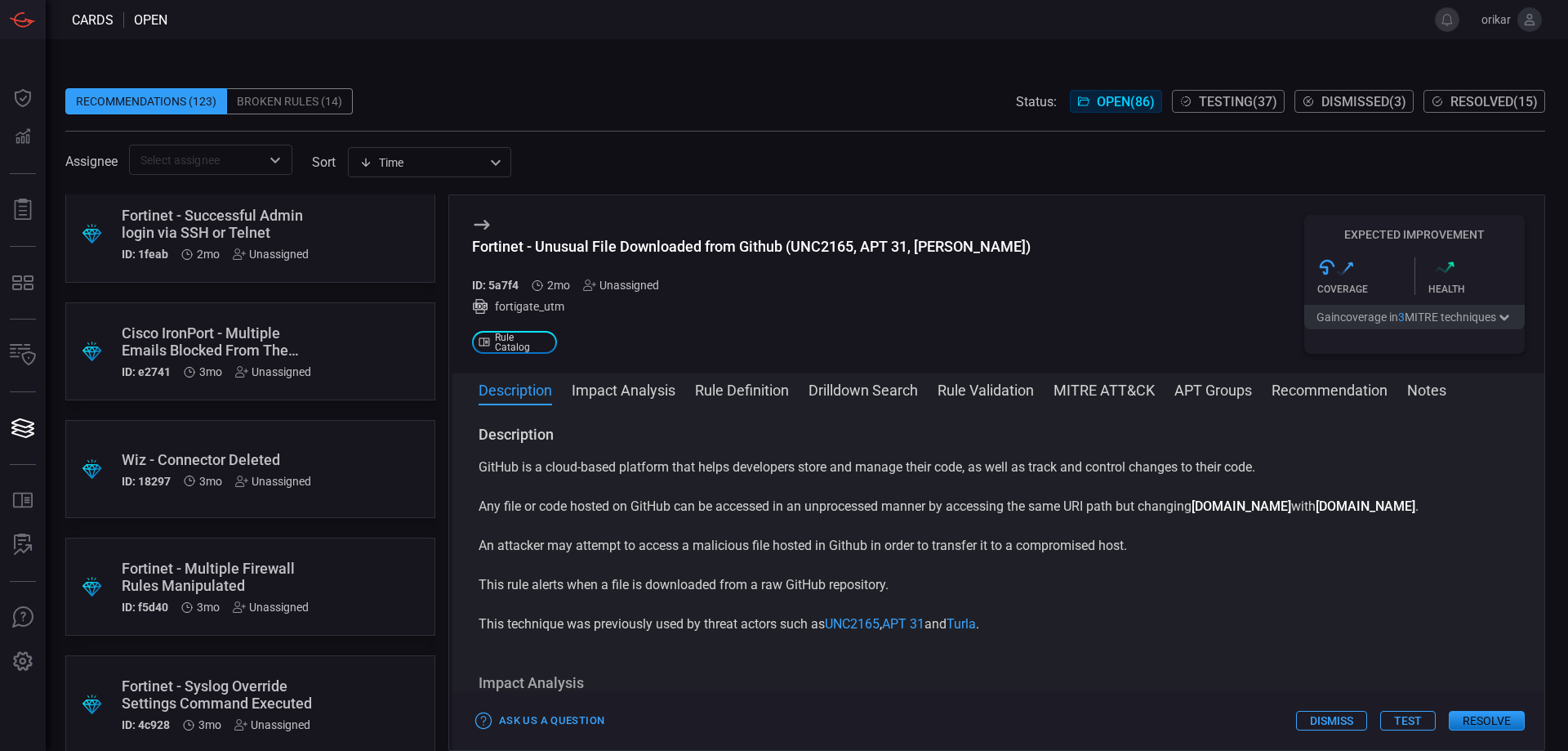
scroll to position [3268, 0]
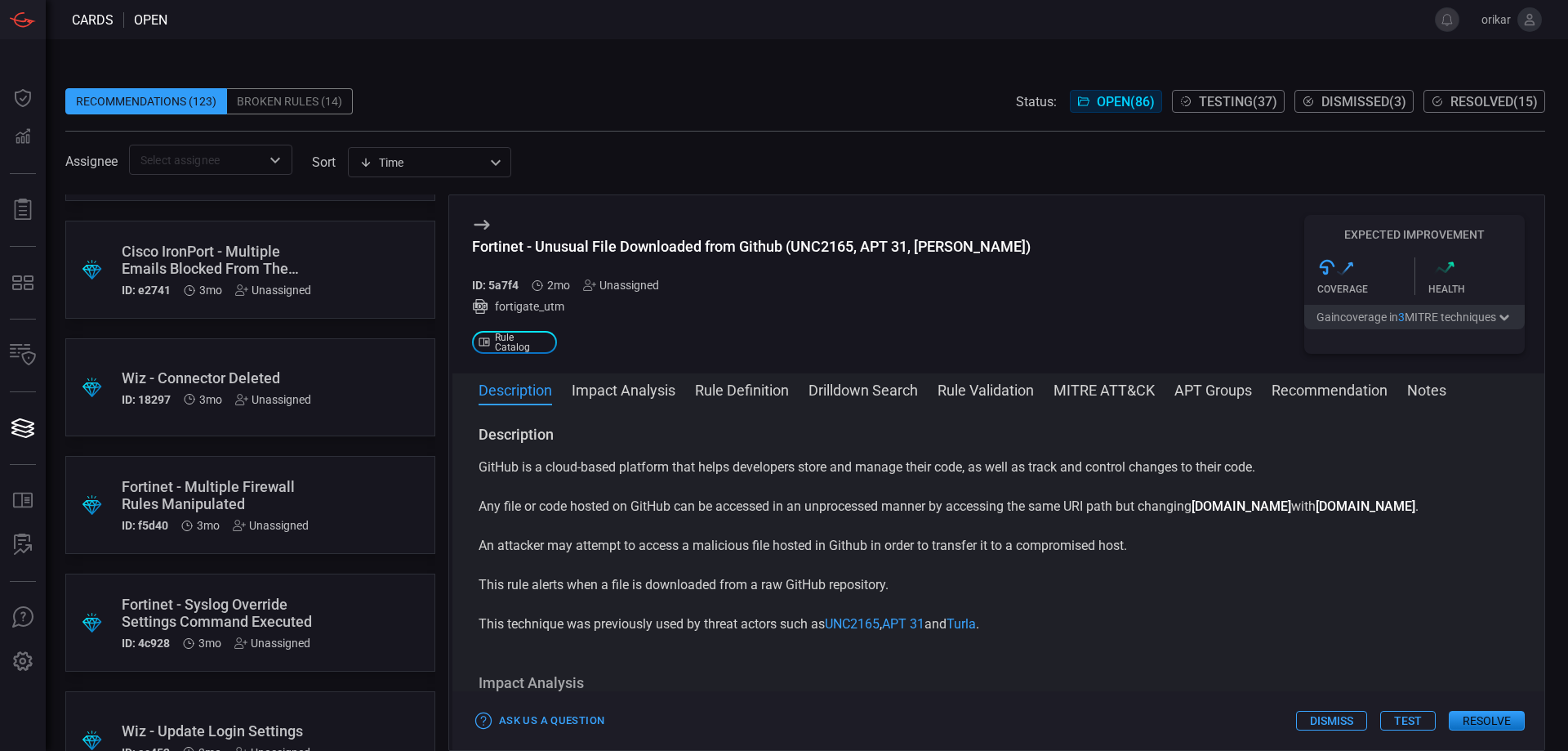
click at [204, 158] on input "text" at bounding box center [197, 159] width 126 height 20
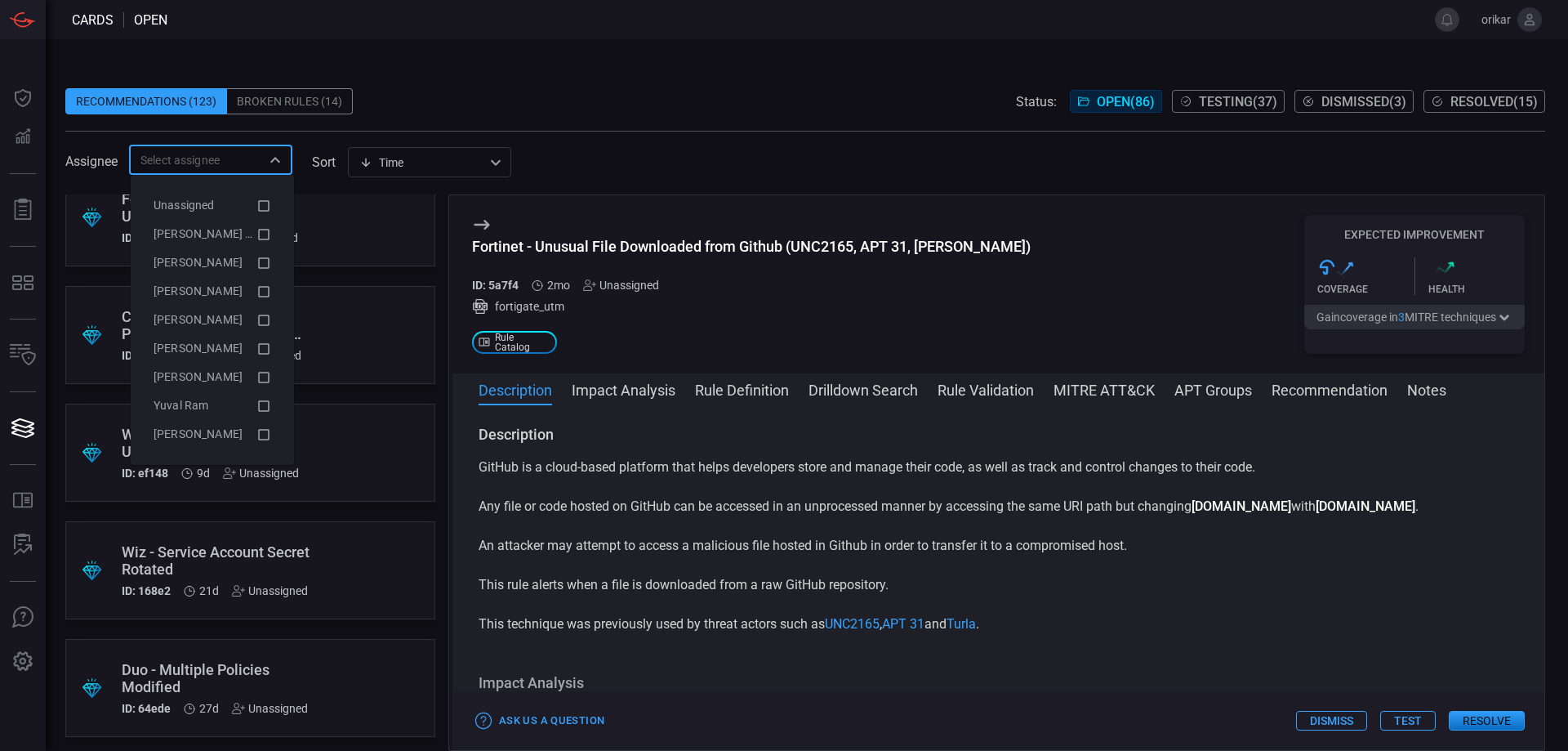
scroll to position [0, 0]
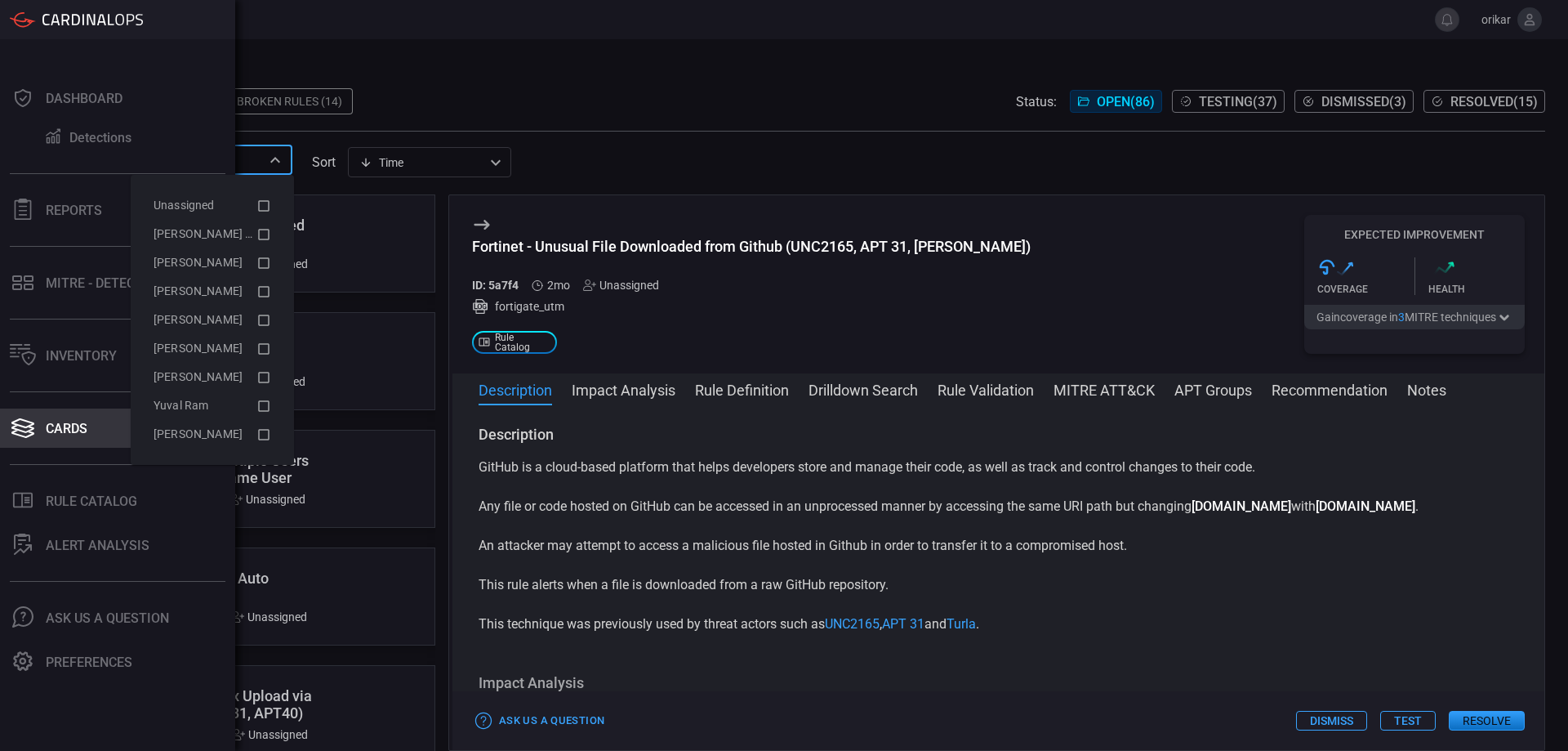
click at [33, 427] on icon at bounding box center [23, 428] width 23 height 8
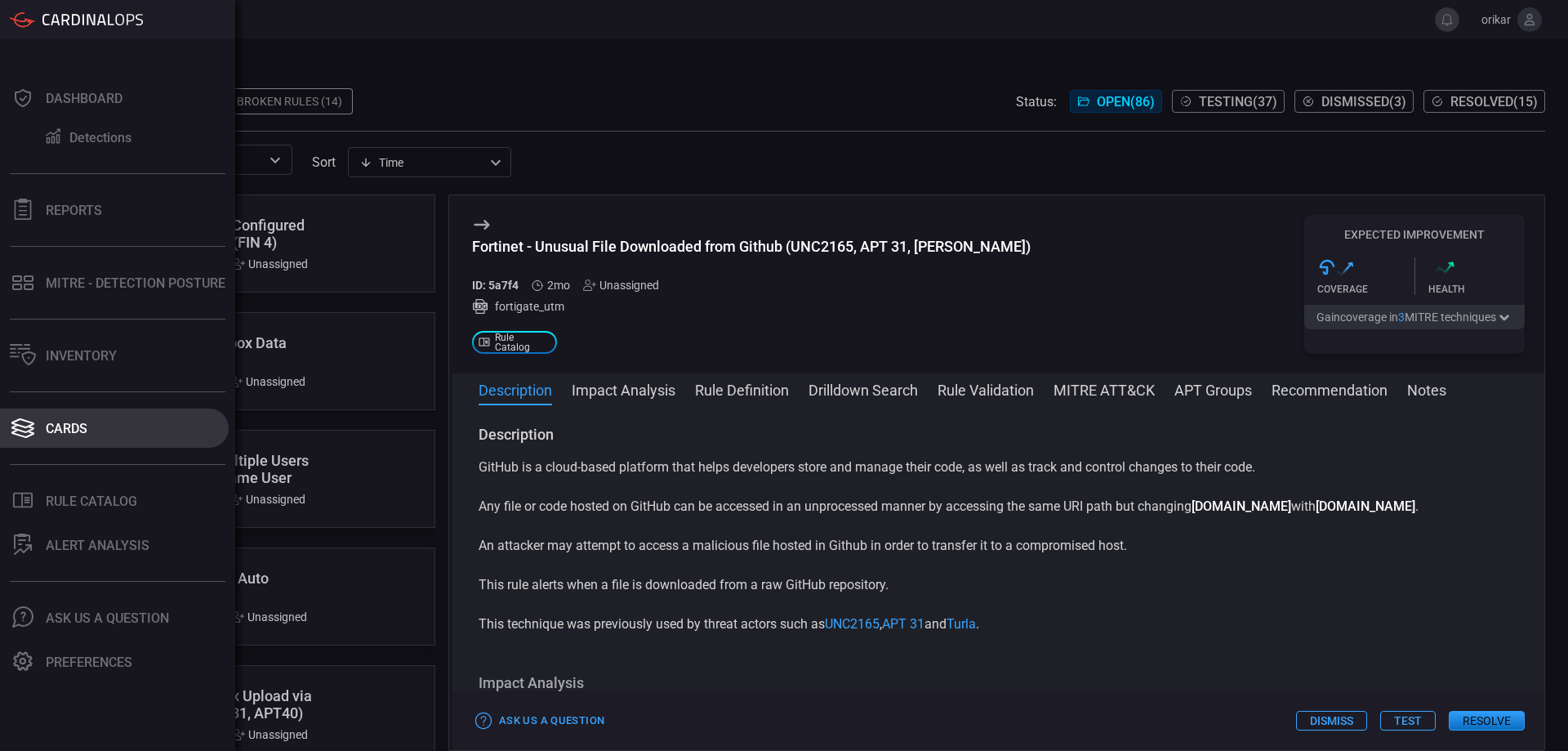
click at [73, 431] on div "Cards" at bounding box center [67, 428] width 42 height 16
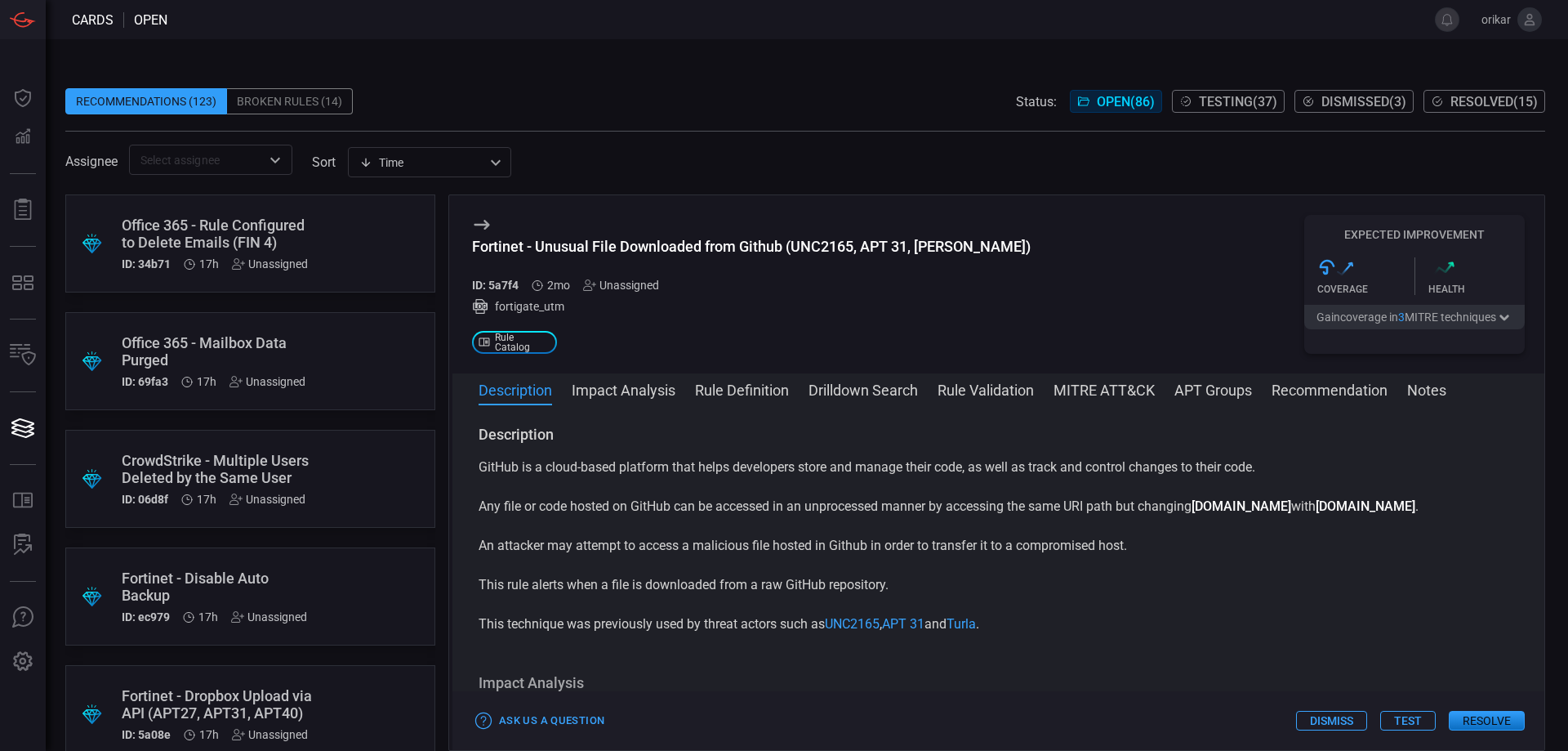
drag, startPoint x: 952, startPoint y: 52, endPoint x: 875, endPoint y: 91, distance: 86.3
click at [951, 52] on div "Recommendations (123) Broken Rules (14) Status: Open ( 86 ) Testing ( 37 ) Dism…" at bounding box center [807, 395] width 1523 height 712
click at [477, 220] on icon at bounding box center [482, 225] width 20 height 20
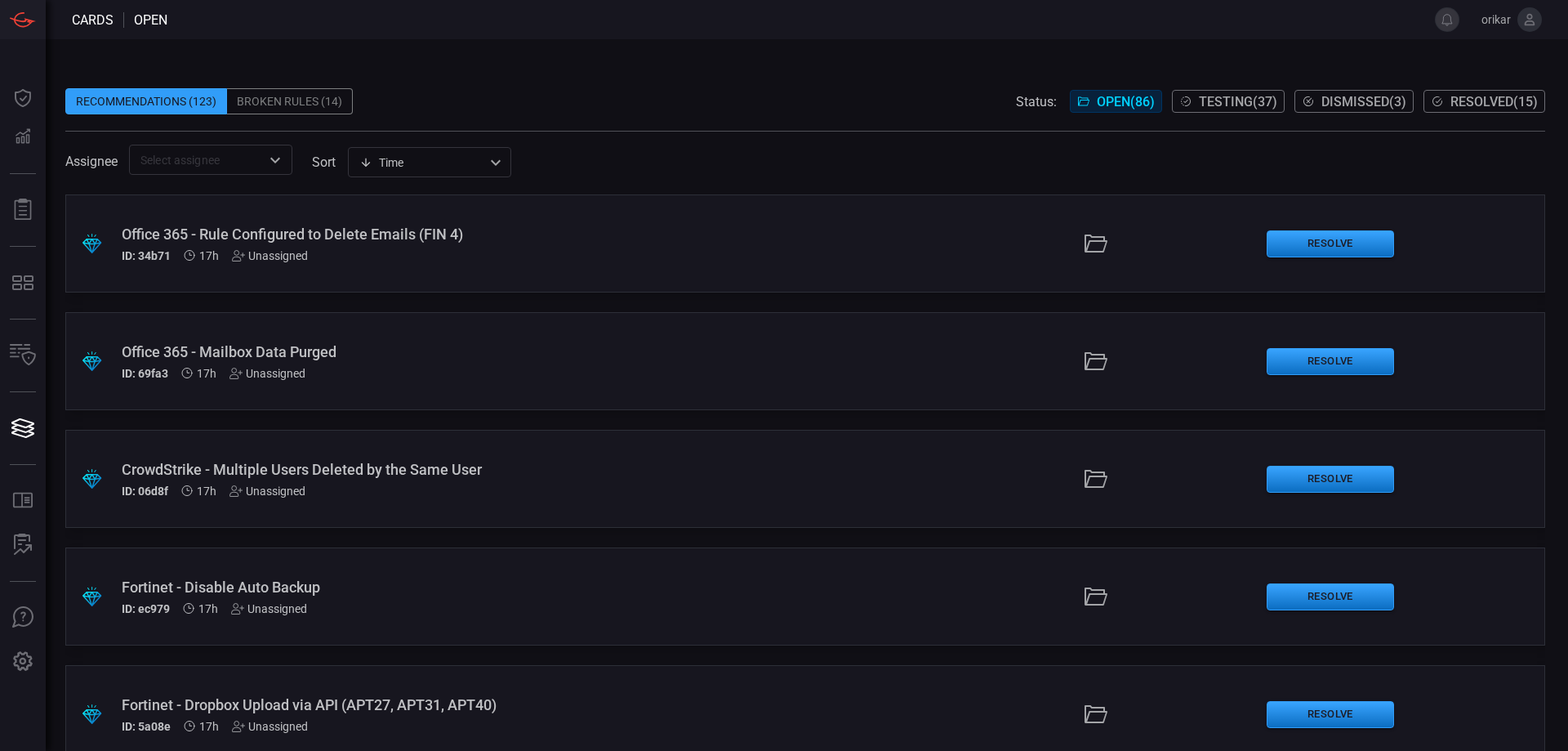
scroll to position [349, 0]
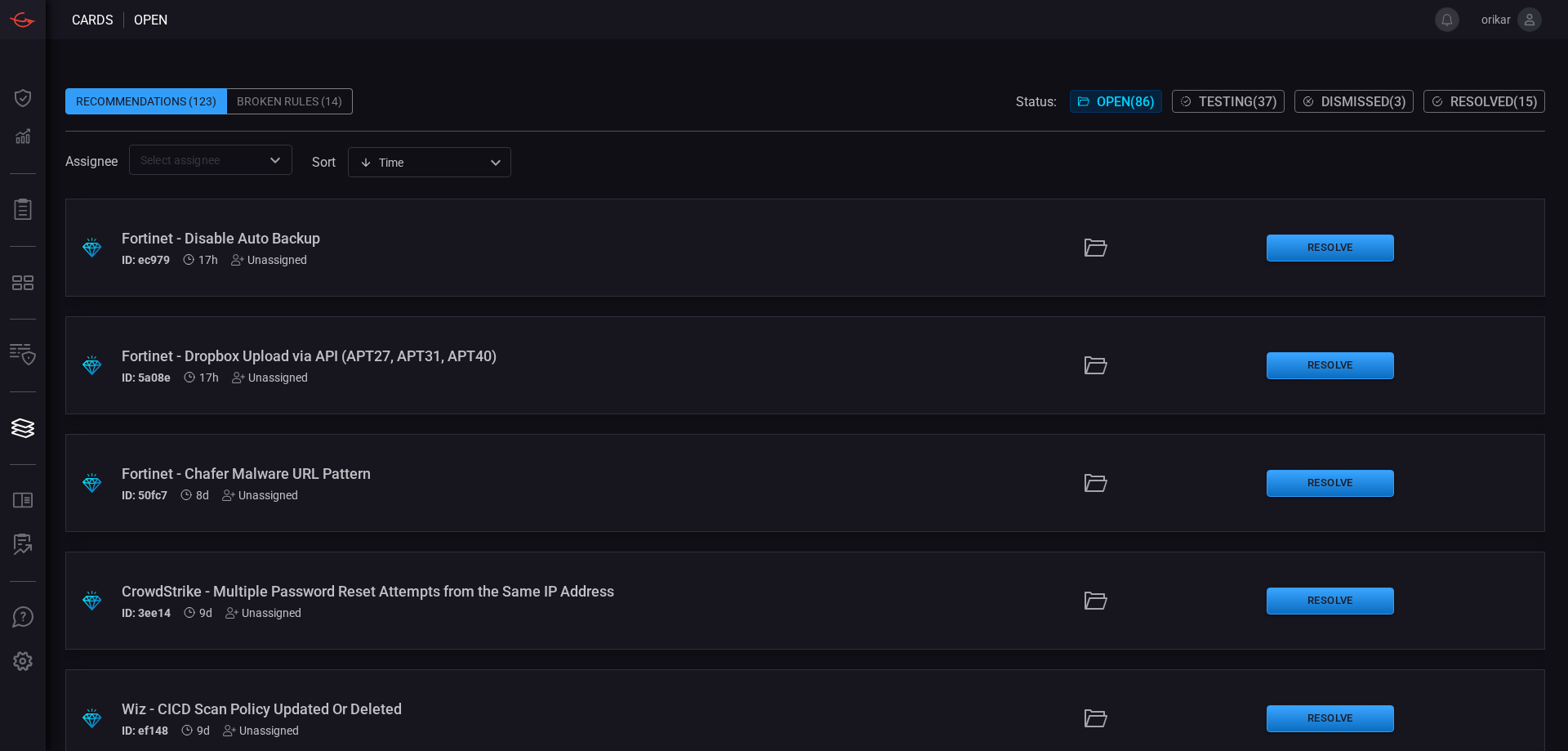
click at [477, 473] on div "Fortinet - Chafer Malware URL Pattern" at bounding box center [381, 473] width 519 height 17
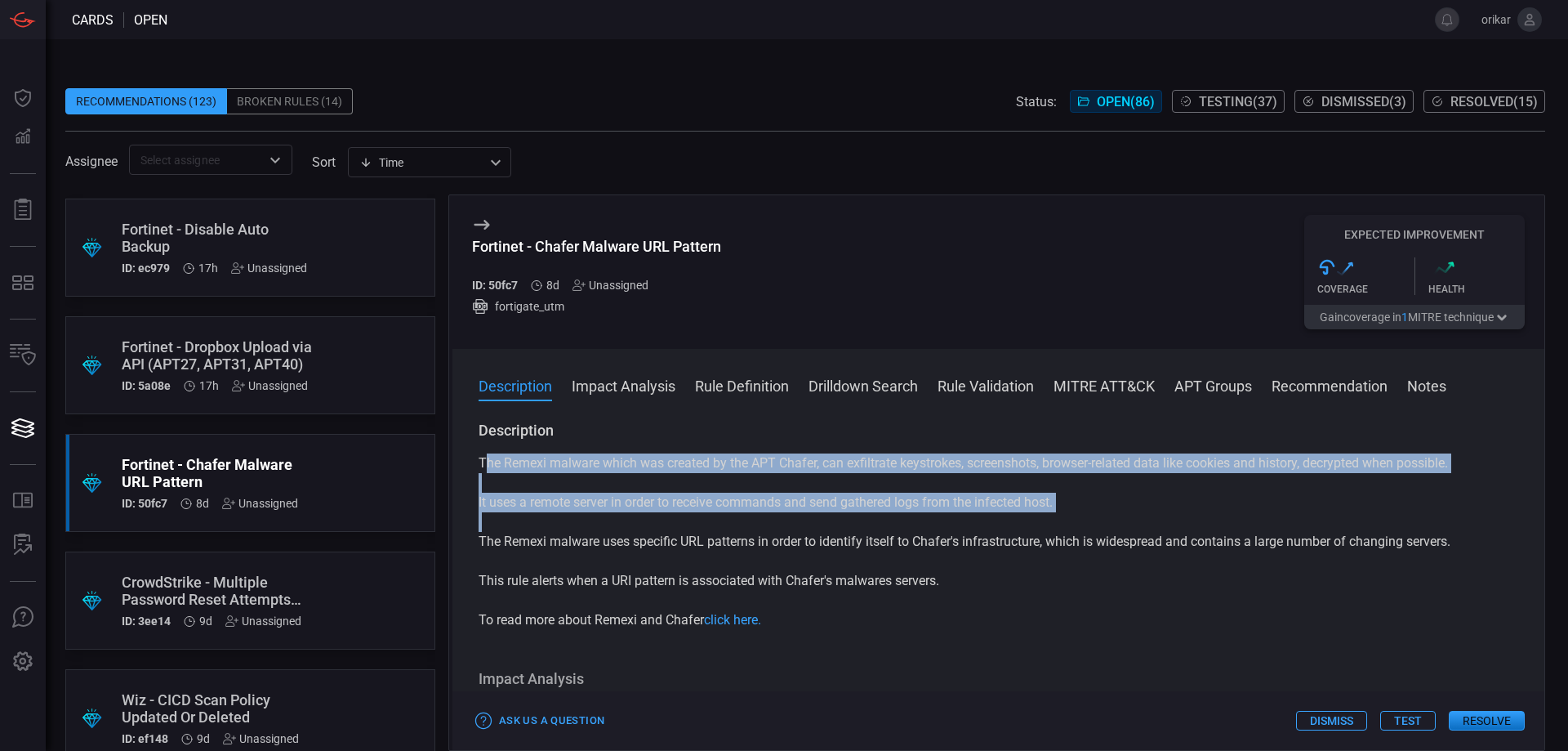
drag, startPoint x: 493, startPoint y: 470, endPoint x: 768, endPoint y: 570, distance: 292.6
click at [768, 570] on div "The Remexi malware which was created by the APT Chafer, can exfiltrate keystrok…" at bounding box center [998, 541] width 1040 height 177
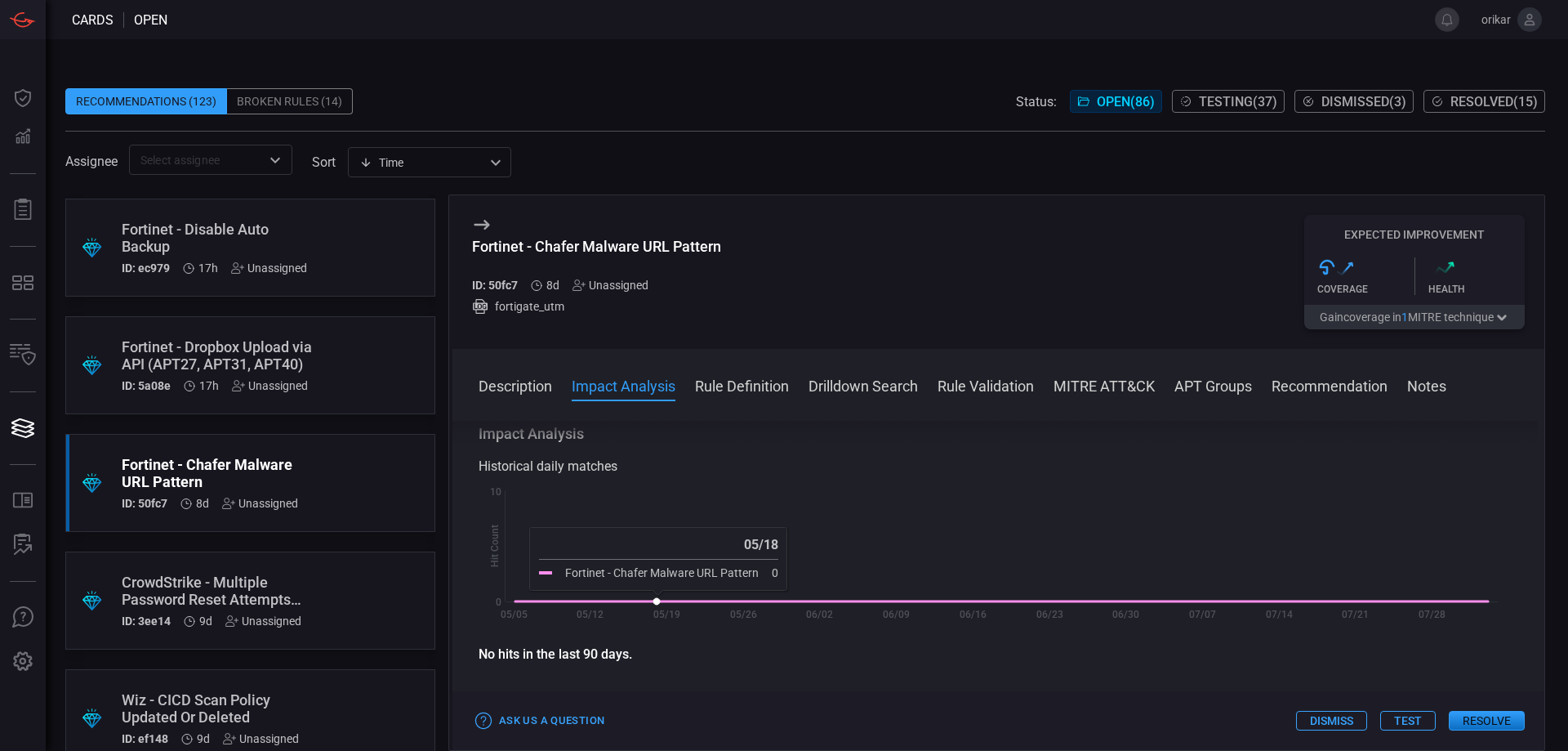
scroll to position [490, 0]
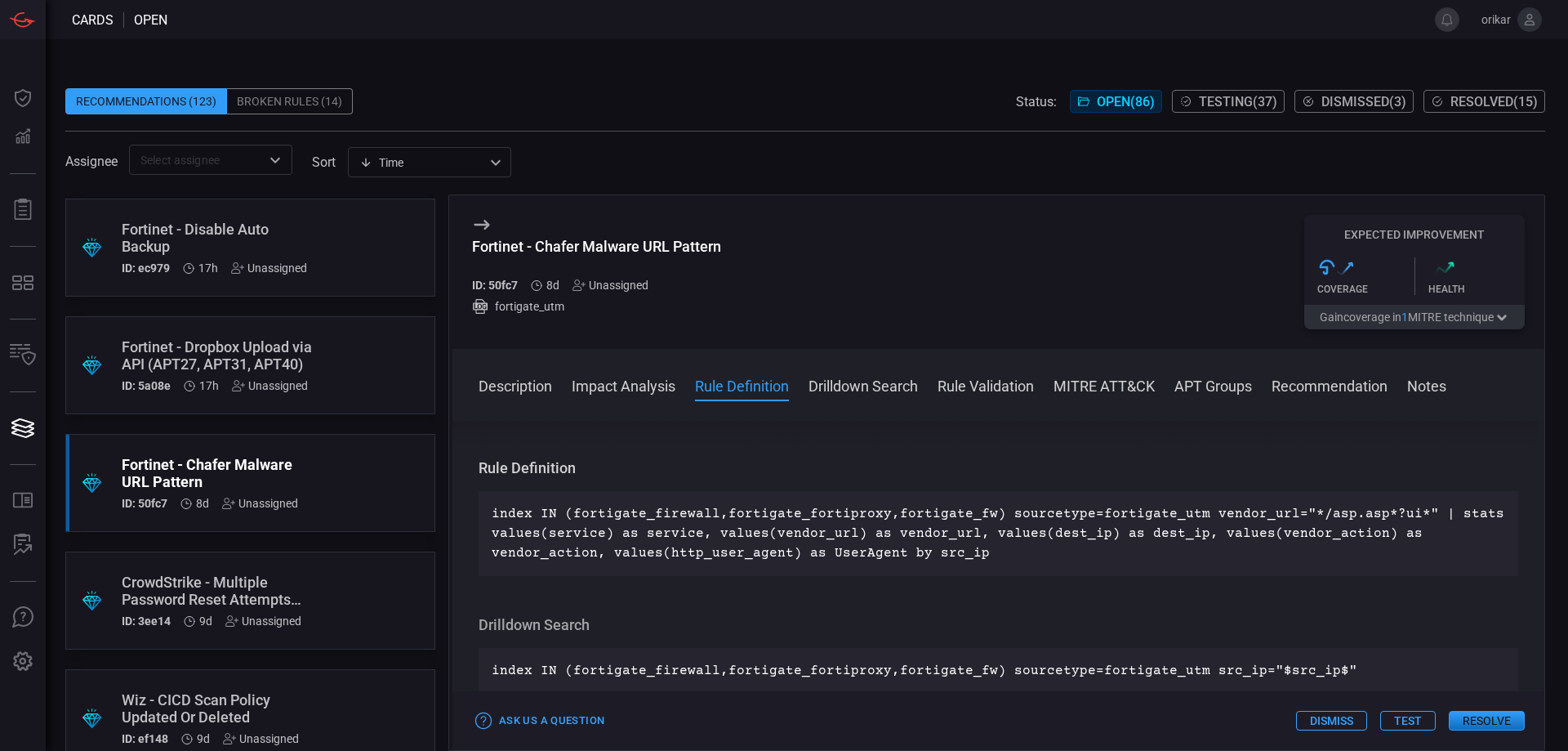
click at [282, 598] on div "CrowdStrike - Multiple Password Reset Attempts from the Same IP Address" at bounding box center [219, 590] width 195 height 34
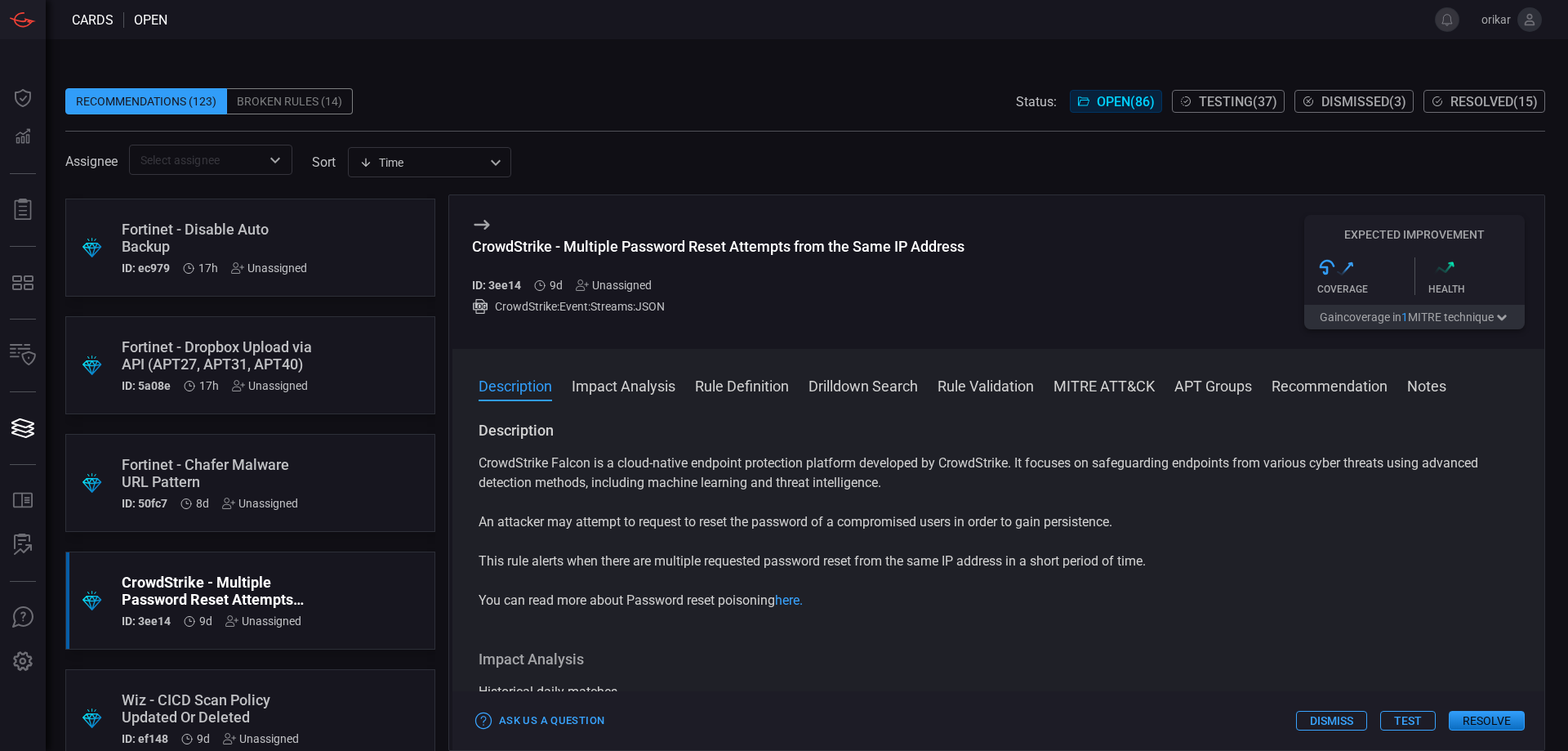
click at [740, 386] on button "Rule Definition" at bounding box center [742, 385] width 94 height 20
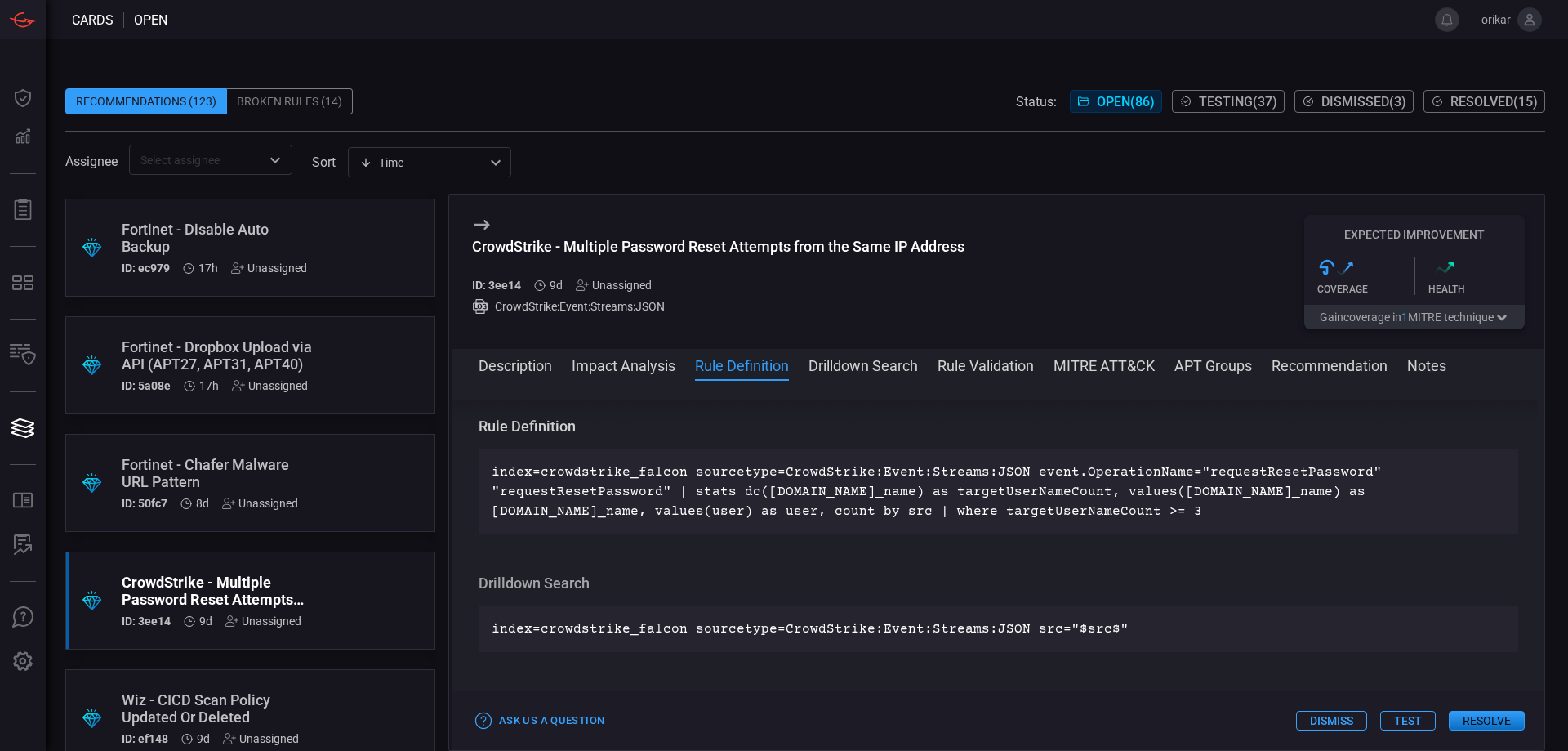
drag, startPoint x: 1261, startPoint y: 513, endPoint x: 493, endPoint y: 471, distance: 769.1
click at [493, 471] on p "index=crowdstrike_falcon sourcetype=CrowdStrike:Event:Streams:JSON event.Operat…" at bounding box center [998, 492] width 1014 height 59
copy p "index=crowdstrike_falcon sourcetype=CrowdStrike:Event:Streams:JSON event.Operat…"
drag, startPoint x: 568, startPoint y: 242, endPoint x: 1022, endPoint y: 246, distance: 454.0
click at [1022, 246] on div "CrowdStrike - Multiple Password Reset Attempts from the Same IP Address ID: 3ee…" at bounding box center [998, 272] width 1092 height 153
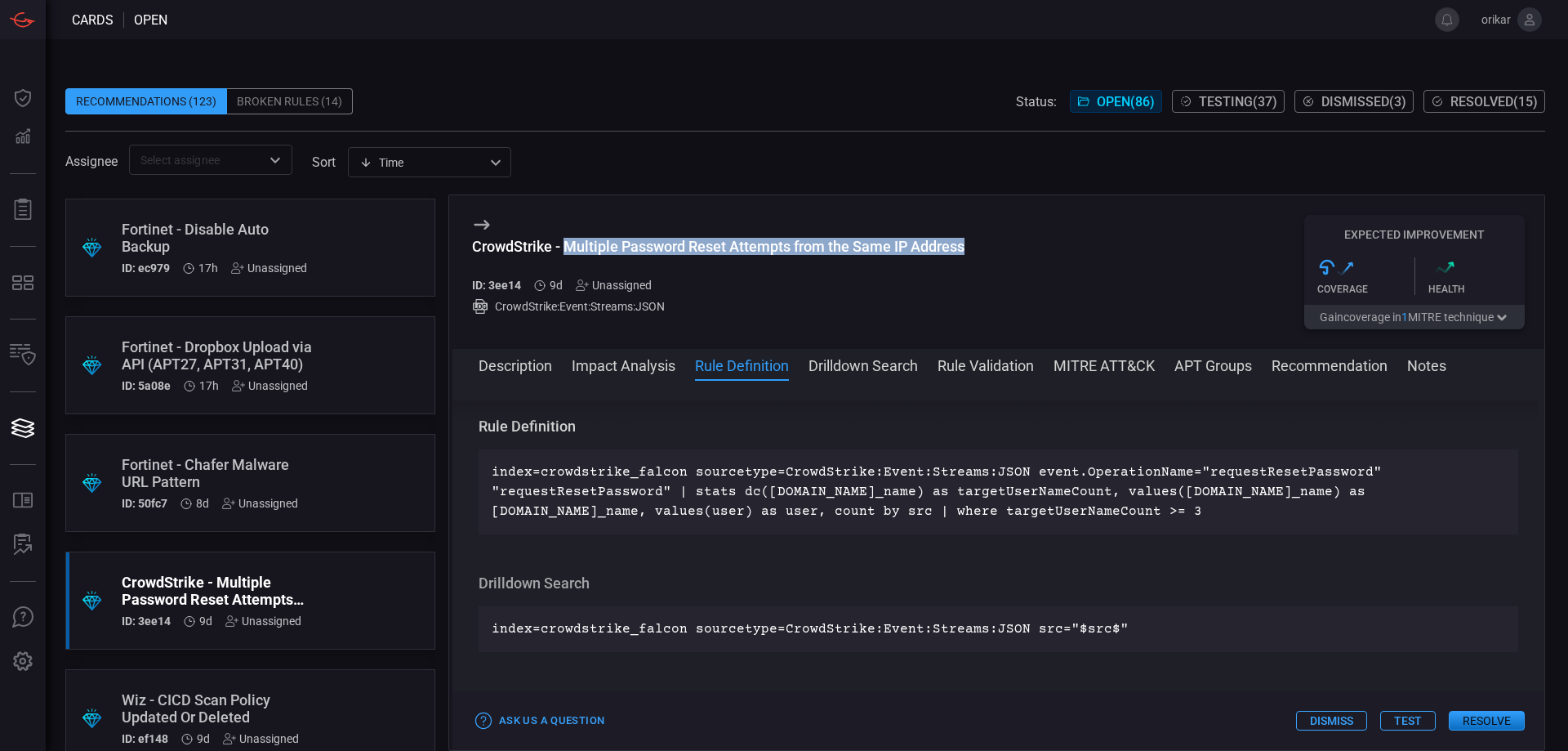
click at [517, 358] on button "Description" at bounding box center [515, 364] width 73 height 20
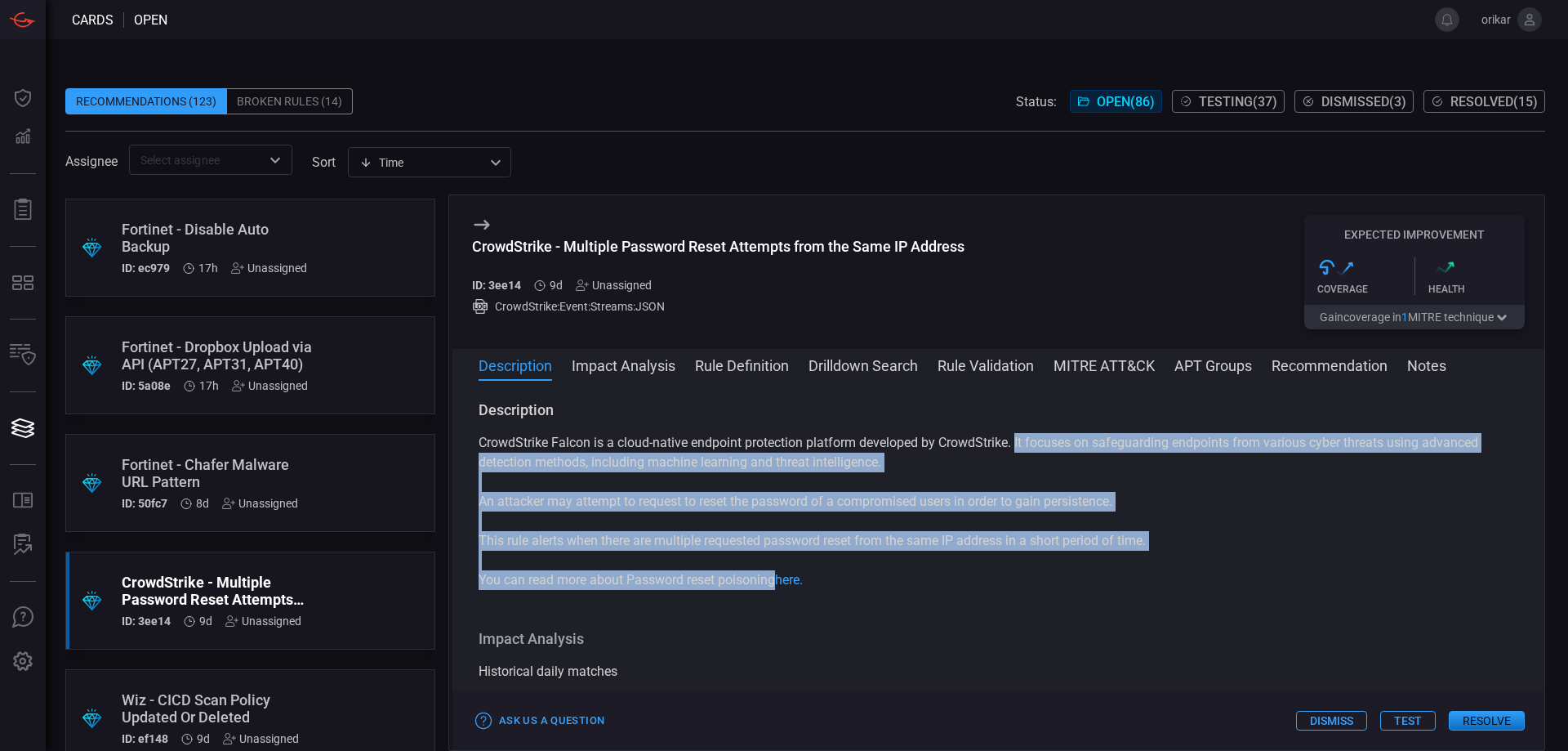
drag, startPoint x: 1017, startPoint y: 441, endPoint x: 777, endPoint y: 583, distance: 278.9
click at [777, 583] on div "CrowdStrike Falcon is a cloud-native endpoint protection platform developed by …" at bounding box center [998, 512] width 1040 height 157
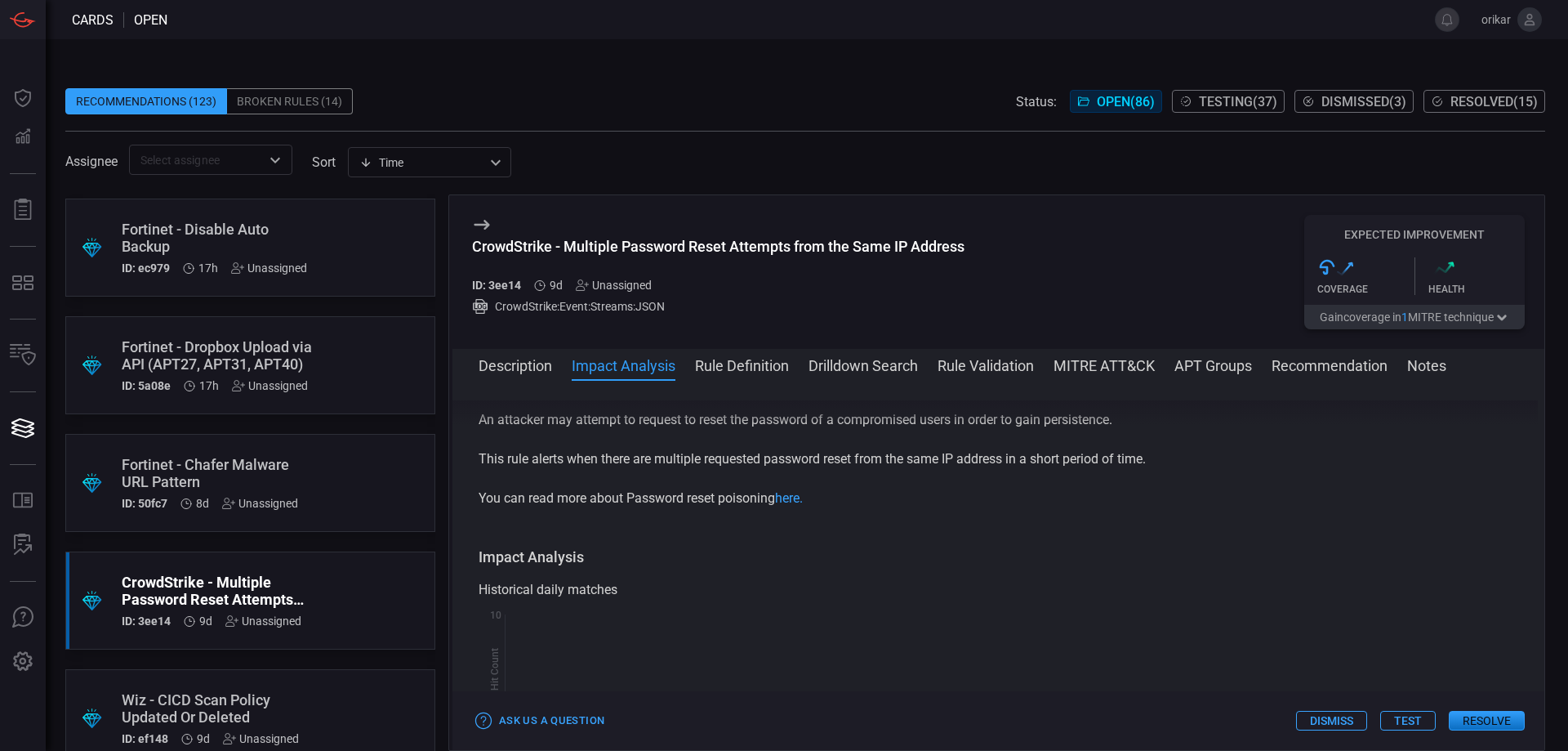
click at [821, 568] on div "Impact Analysis Historical daily matches Created with Highcharts 10.3.2 Hit Cou…" at bounding box center [998, 667] width 1040 height 240
click at [795, 506] on link "here." at bounding box center [789, 498] width 28 height 16
click at [756, 370] on button "Rule Definition" at bounding box center [742, 364] width 94 height 20
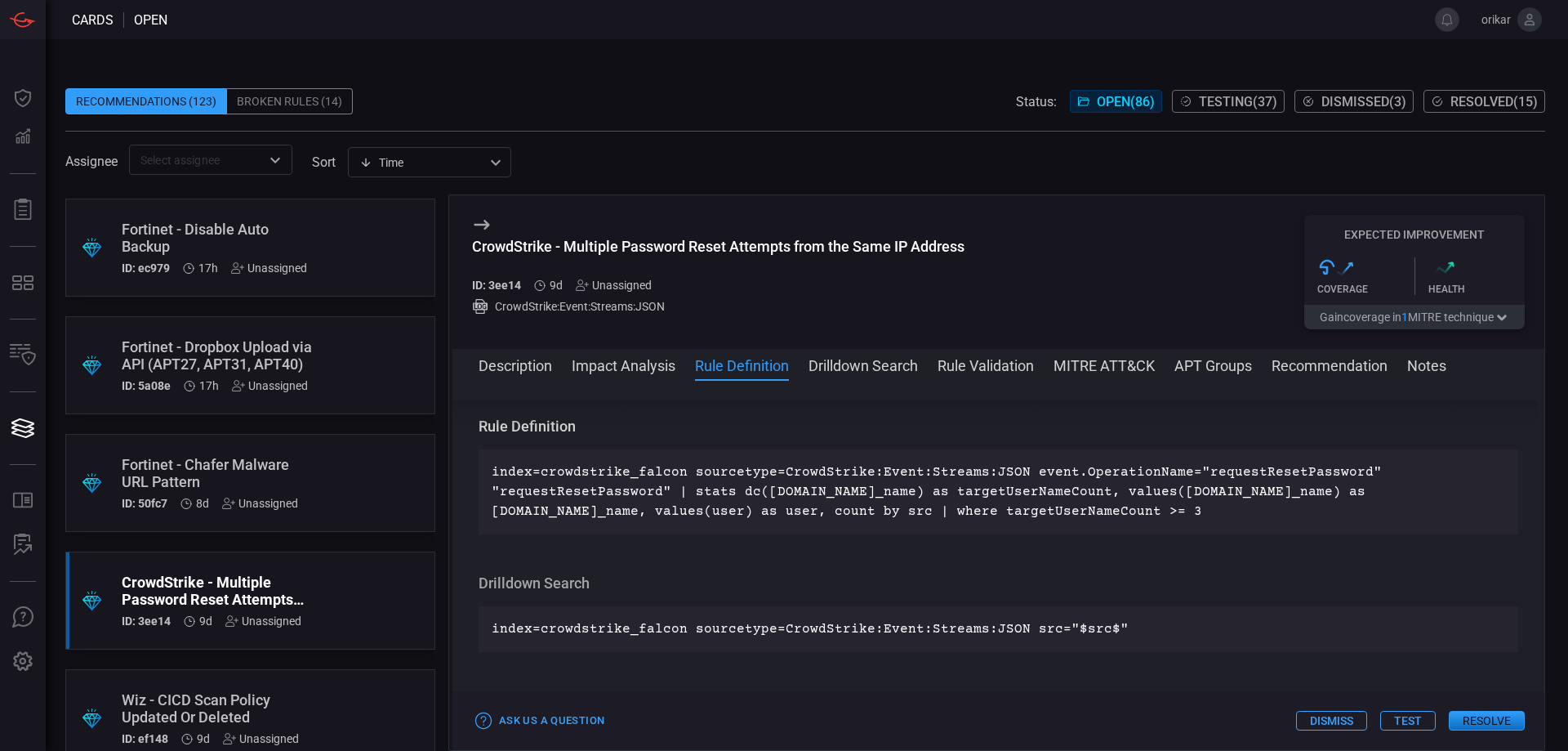
drag, startPoint x: 1271, startPoint y: 520, endPoint x: 479, endPoint y: 460, distance: 794.3
click at [479, 460] on div "index=crowdstrike_falcon sourcetype=CrowdStrike:Event:Streams:JSON event.Operat…" at bounding box center [998, 492] width 1040 height 85
copy p "index=crowdstrike_falcon sourcetype=CrowdStrike:Event:Streams:JSON event.Operat…"
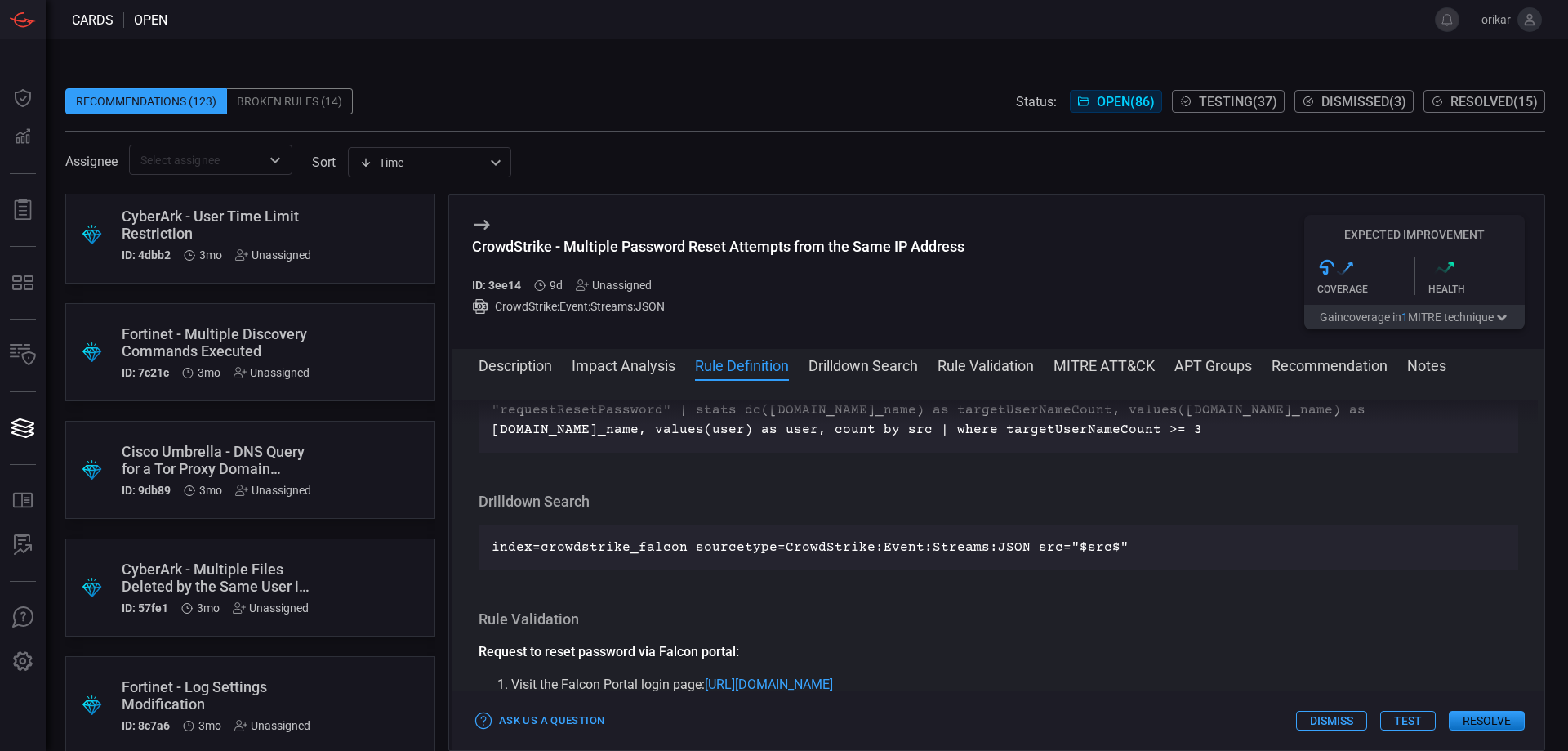
scroll to position [410, 0]
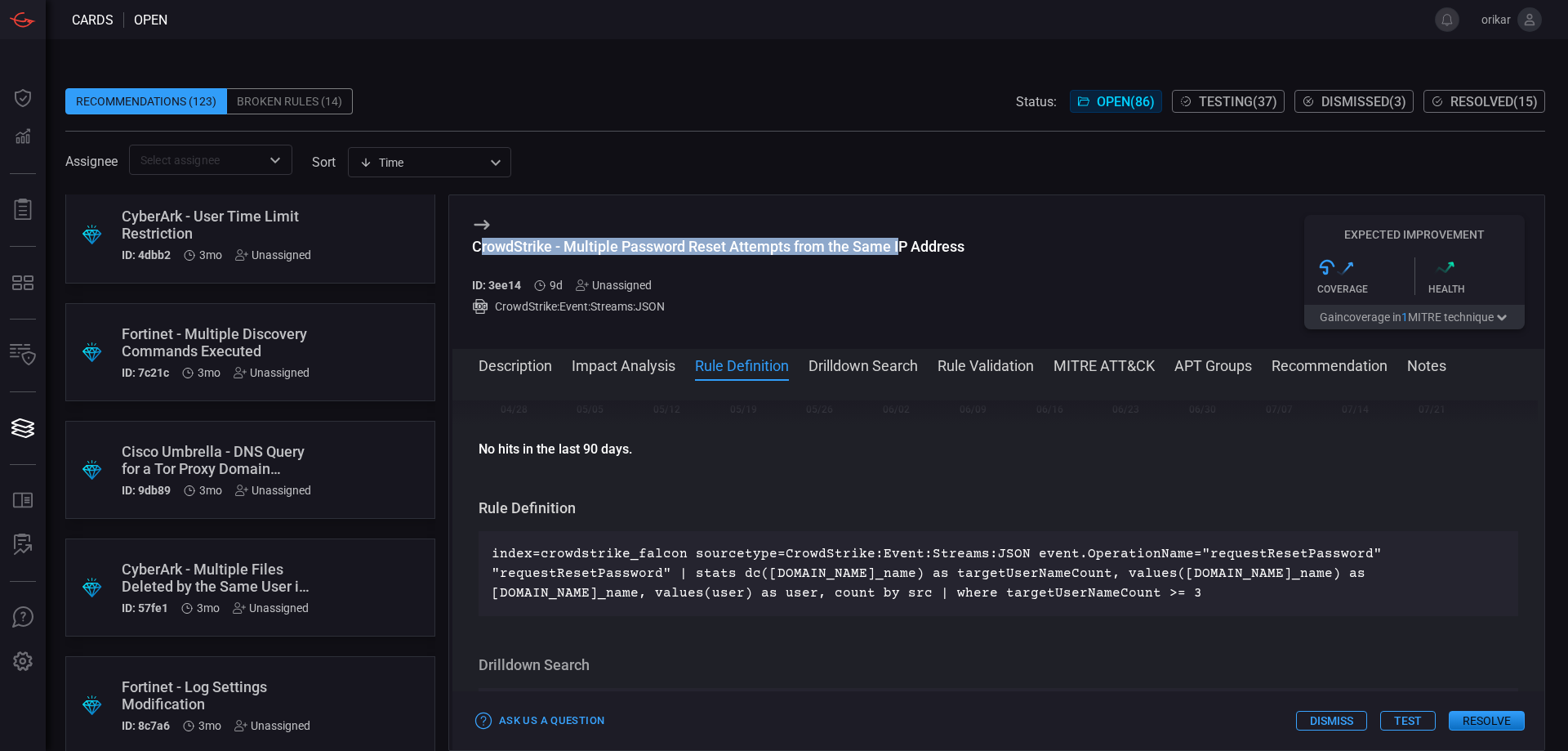
drag, startPoint x: 477, startPoint y: 251, endPoint x: 725, endPoint y: 340, distance: 263.5
click at [892, 247] on div "CrowdStrike - Multiple Password Reset Attempts from the Same IP Address" at bounding box center [719, 246] width 493 height 17
click at [507, 250] on div "CrowdStrike - Multiple Password Reset Attempts from the Same IP Address" at bounding box center [719, 246] width 493 height 17
drag, startPoint x: 474, startPoint y: 247, endPoint x: 982, endPoint y: 247, distance: 508.0
click at [982, 247] on div "CrowdStrike - Multiple Password Reset Attempts from the Same IP Address ID: 3ee…" at bounding box center [998, 272] width 1092 height 153
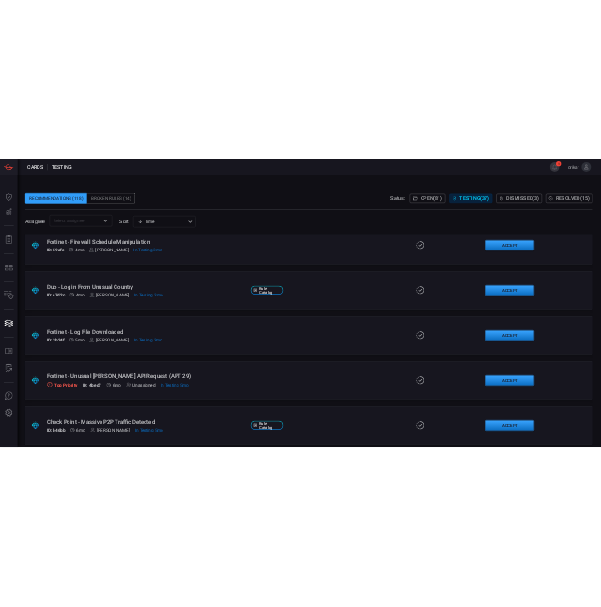
scroll to position [4224, 0]
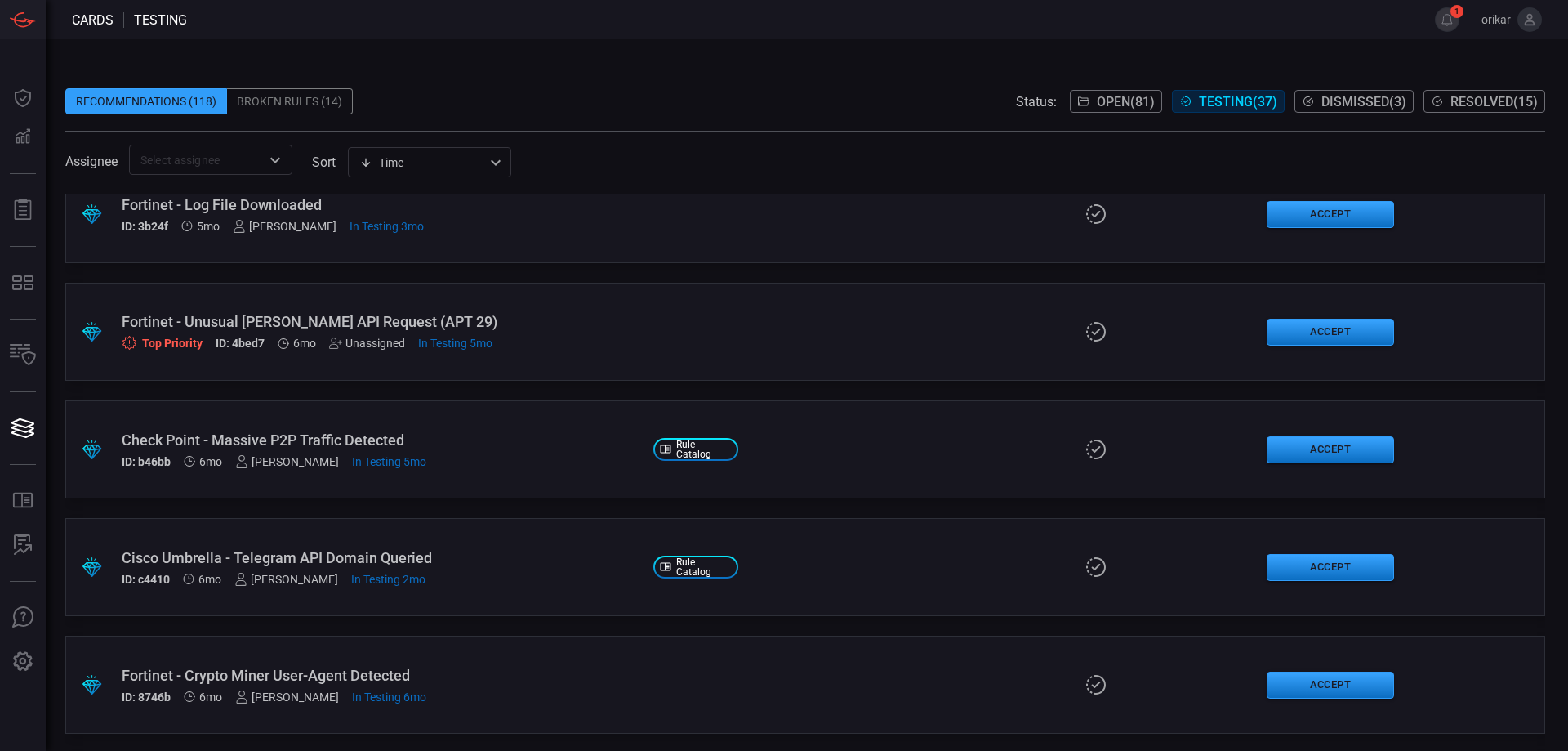
click at [1151, 99] on button "Open ( 81 )" at bounding box center [1116, 101] width 92 height 23
